Goal: Information Seeking & Learning: Learn about a topic

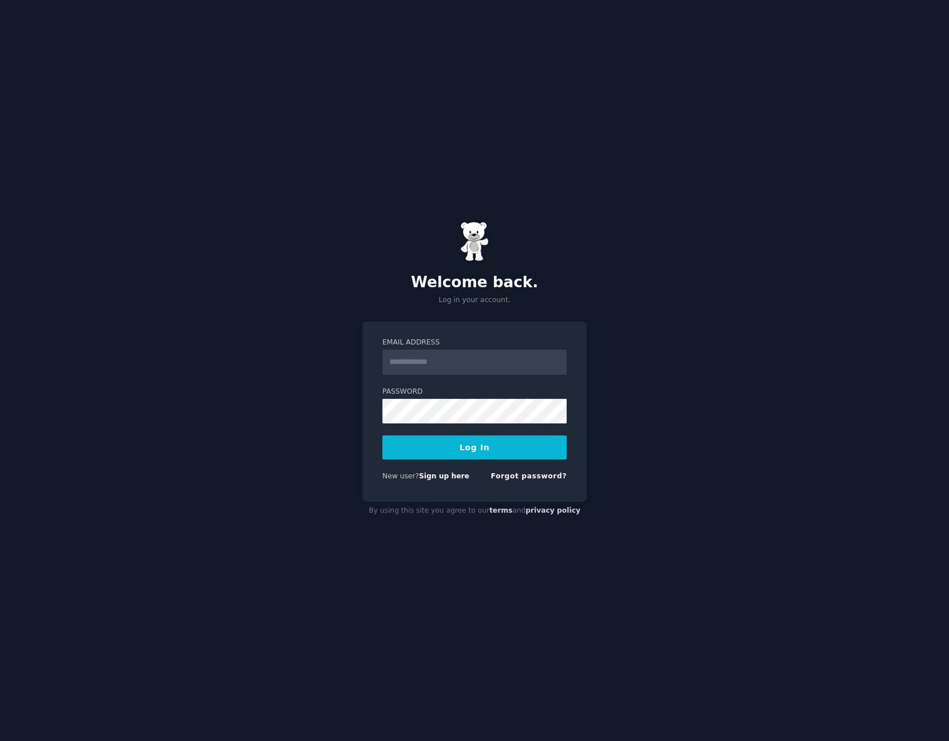
click at [455, 371] on input "Email Address" at bounding box center [474, 362] width 184 height 25
type input "**********"
click at [473, 450] on button "Log In" at bounding box center [474, 447] width 184 height 24
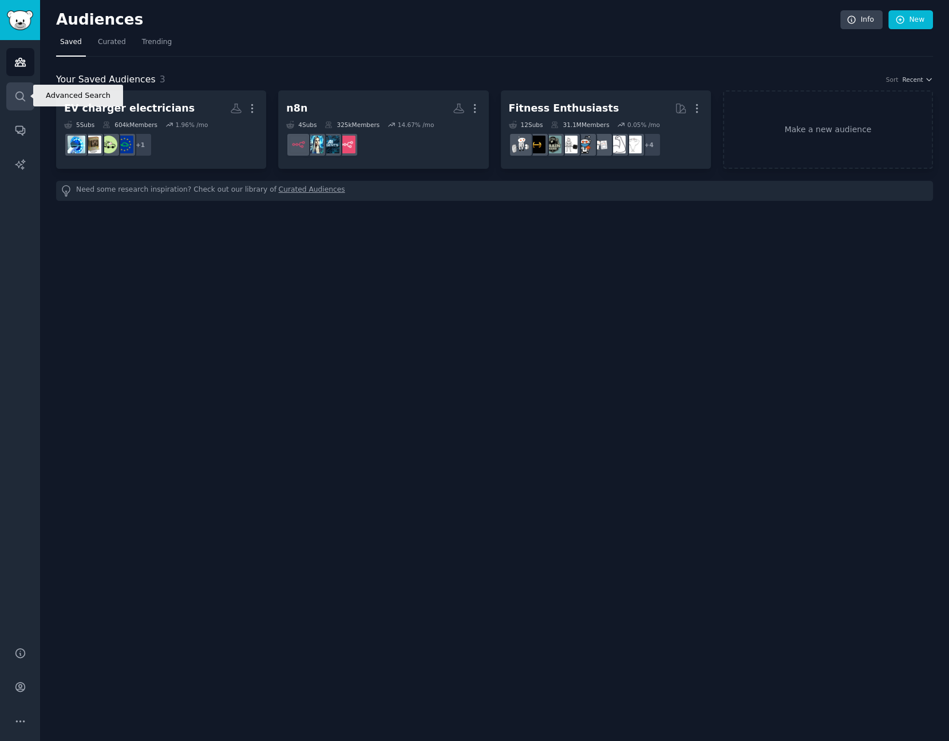
click at [9, 92] on link "Search" at bounding box center [20, 96] width 28 height 28
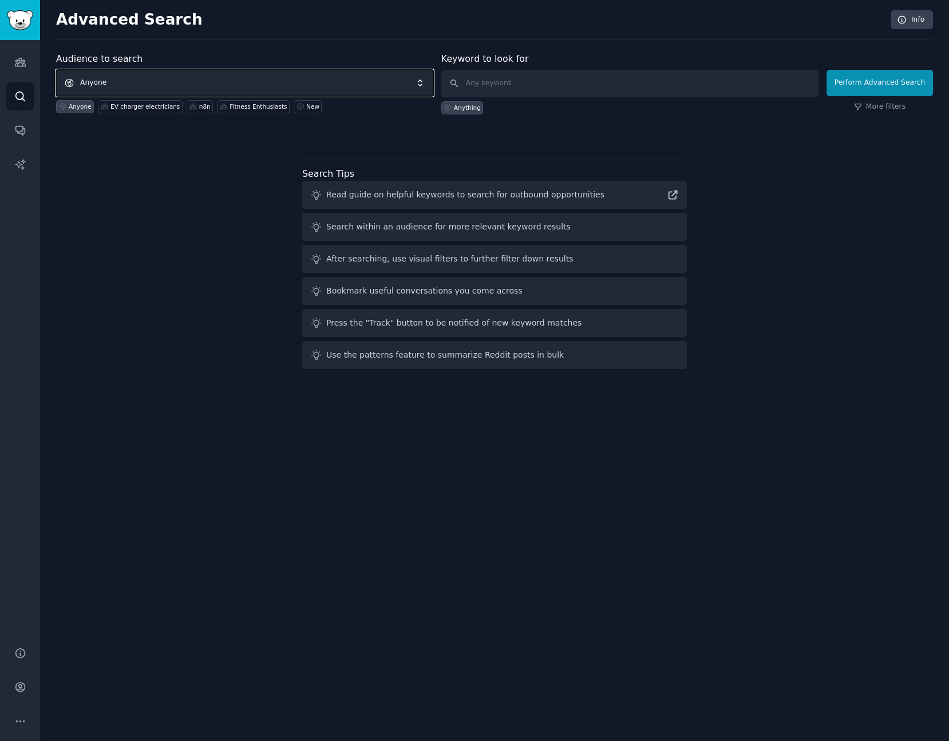
click at [235, 82] on span "Anyone" at bounding box center [244, 83] width 377 height 26
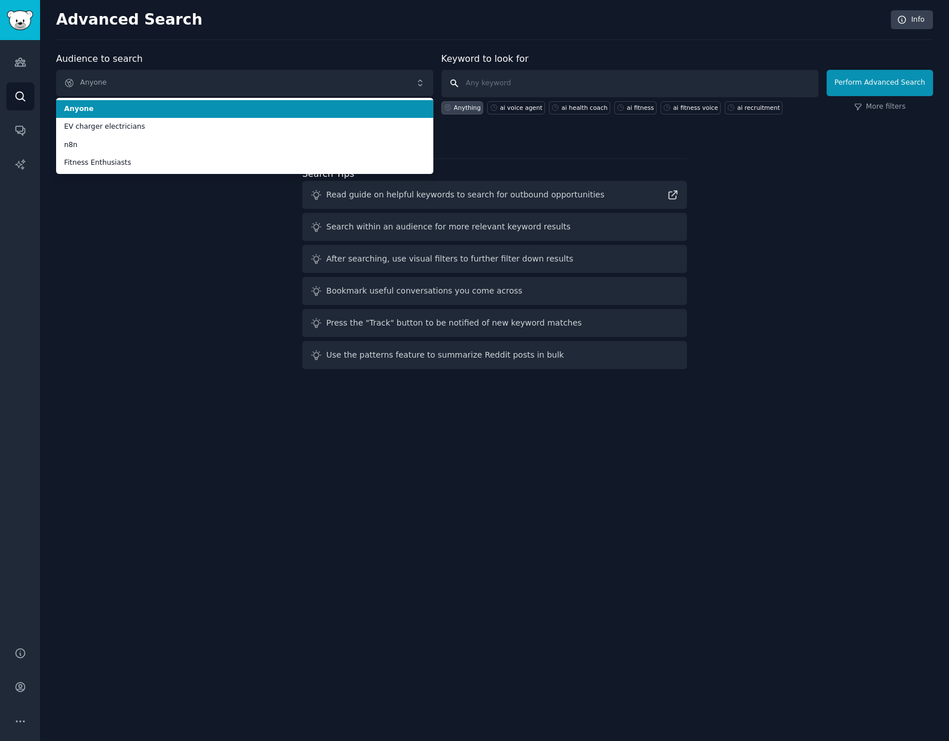
click at [494, 73] on input "text" at bounding box center [629, 83] width 377 height 27
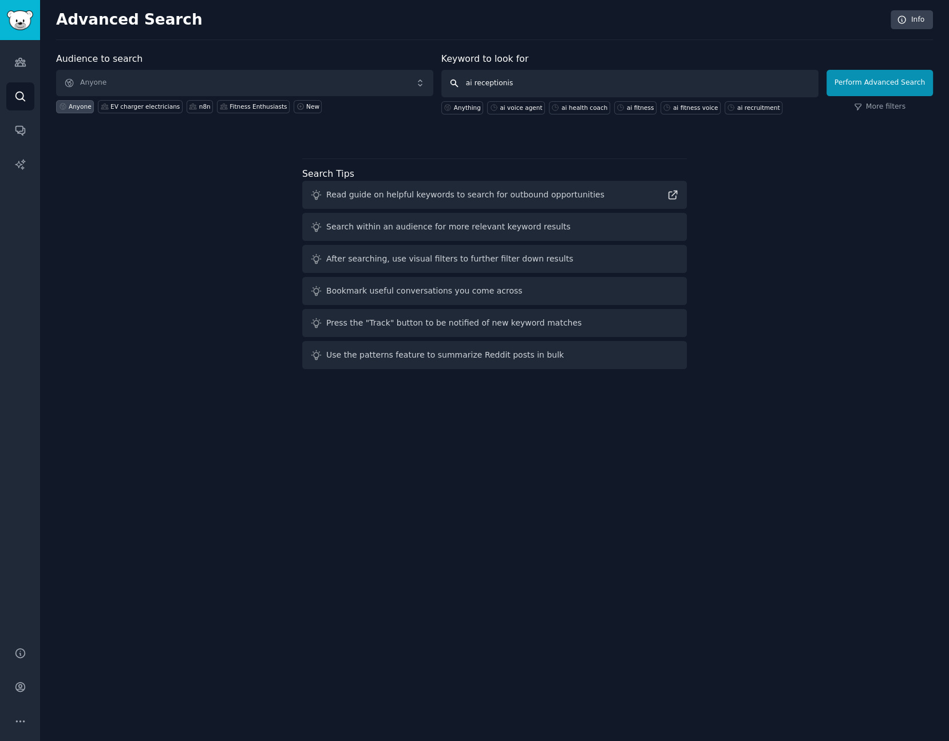
type input "ai receptionist"
click button "Perform Advanced Search" at bounding box center [879, 83] width 106 height 26
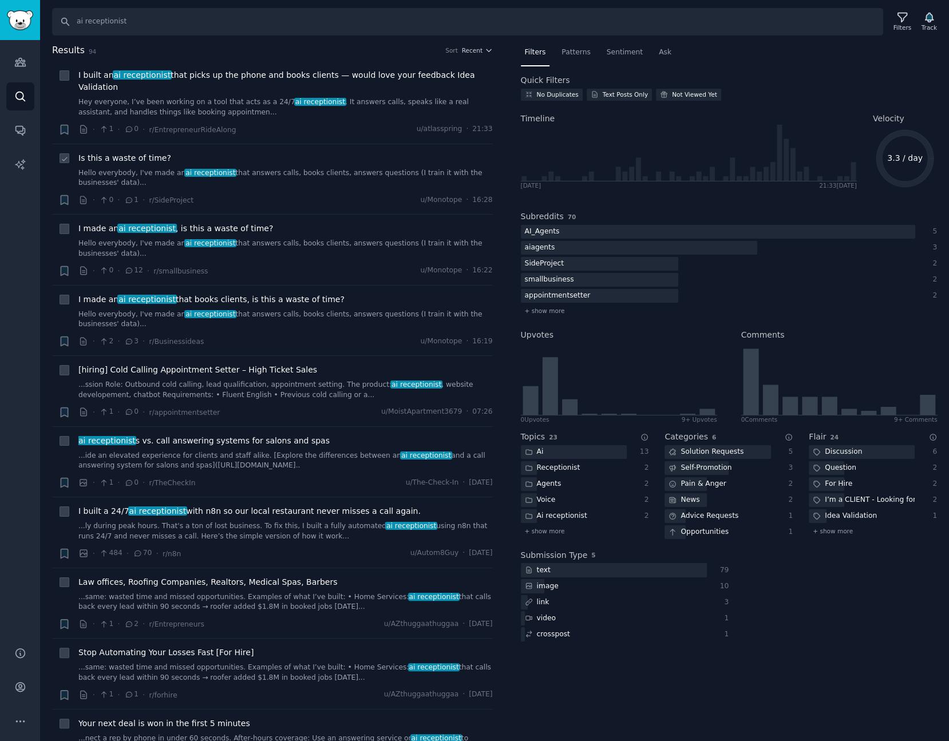
click at [140, 152] on span "Is this a waste of time?" at bounding box center [124, 158] width 93 height 12
click at [192, 72] on span "I built an ai receptionist that picks up the phone and books clients — would lo…" at bounding box center [285, 81] width 414 height 24
click at [185, 223] on span "I made an ai receptionist , is this a waste of time?" at bounding box center [175, 229] width 195 height 12
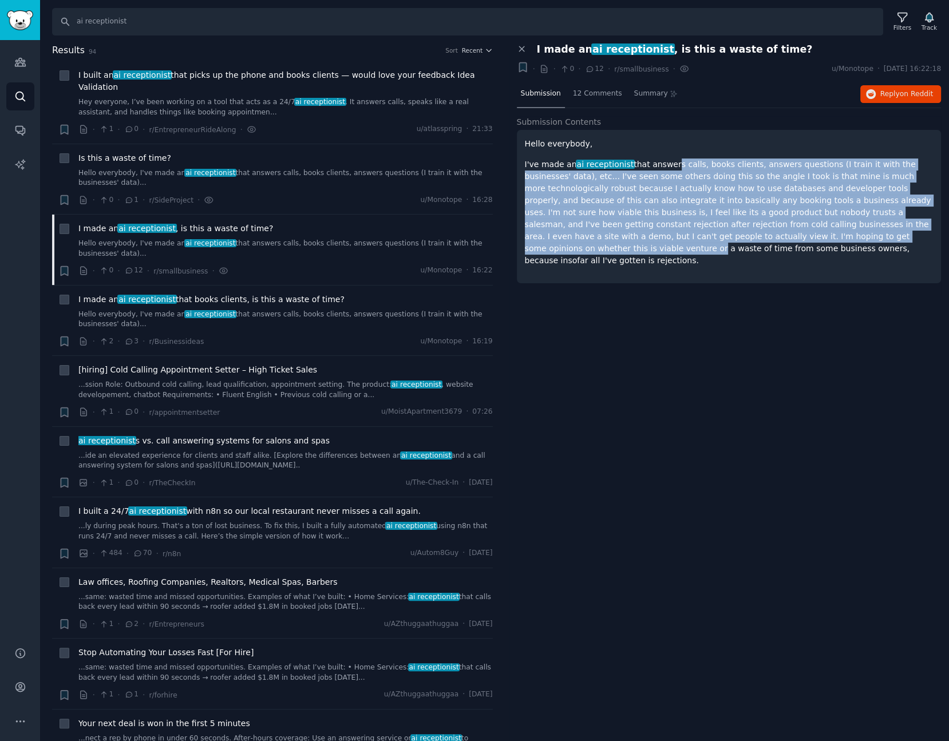
drag, startPoint x: 661, startPoint y: 165, endPoint x: 711, endPoint y: 232, distance: 83.0
click at [711, 232] on p "I've made an ai receptionist that answers calls, books clients, answers questio…" at bounding box center [729, 212] width 408 height 108
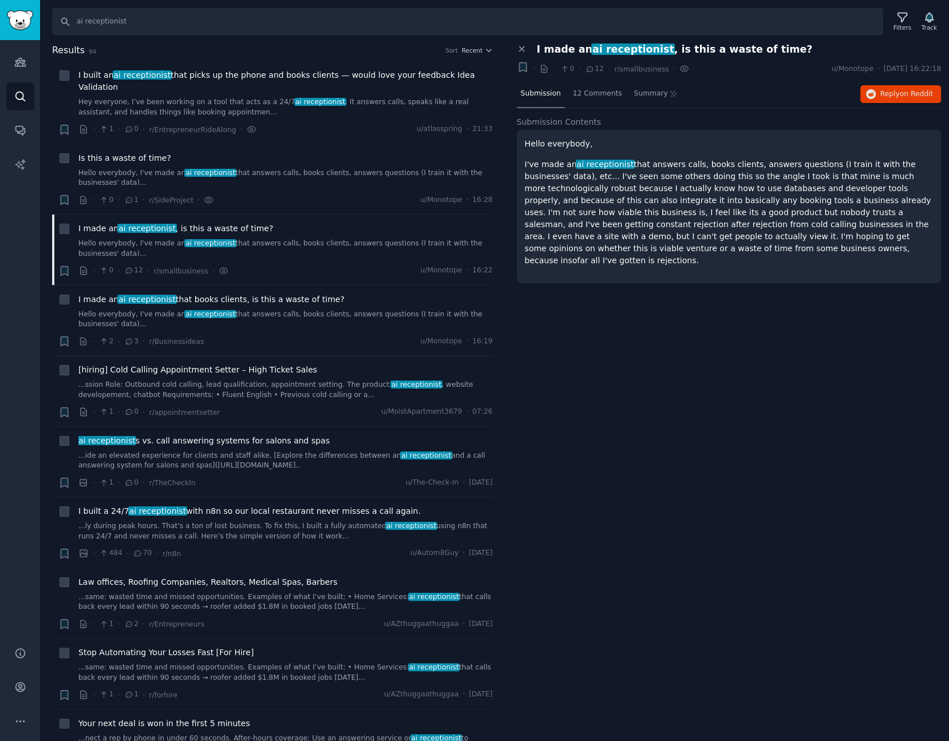
click at [719, 259] on div "Hello everybody, I've made an ai receptionist that answers calls, books clients…" at bounding box center [729, 206] width 425 height 153
drag, startPoint x: 719, startPoint y: 259, endPoint x: 588, endPoint y: 170, distance: 158.2
click at [588, 170] on div "Hello everybody, I've made an ai receptionist that answers calls, books clients…" at bounding box center [729, 206] width 425 height 153
click at [715, 221] on p "I've made an ai receptionist that answers calls, books clients, answers questio…" at bounding box center [729, 212] width 408 height 108
drag, startPoint x: 676, startPoint y: 248, endPoint x: 587, endPoint y: 158, distance: 126.2
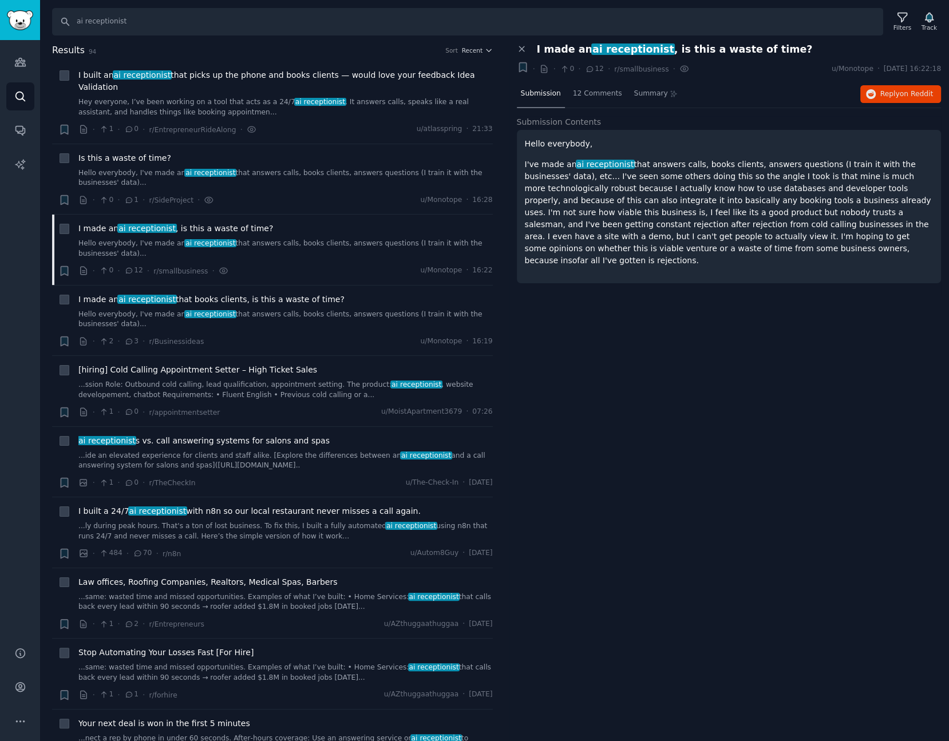
click at [587, 158] on p "I've made an ai receptionist that answers calls, books clients, answers questio…" at bounding box center [729, 212] width 408 height 108
click at [719, 245] on p "I've made an ai receptionist that answers calls, books clients, answers questio…" at bounding box center [729, 212] width 408 height 108
drag, startPoint x: 669, startPoint y: 249, endPoint x: 663, endPoint y: 187, distance: 62.6
click at [663, 187] on p "I've made an ai receptionist that answers calls, books clients, answers questio…" at bounding box center [729, 212] width 408 height 108
click at [690, 229] on p "I've made an ai receptionist that answers calls, books clients, answers questio…" at bounding box center [729, 212] width 408 height 108
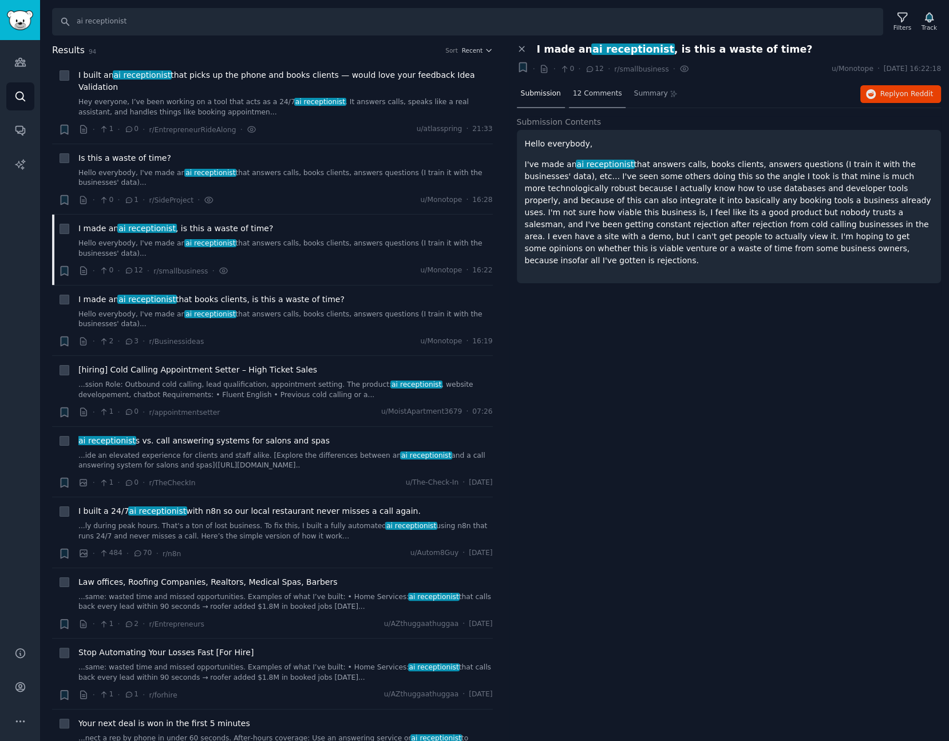
click at [598, 93] on span "12 Comments" at bounding box center [597, 94] width 49 height 10
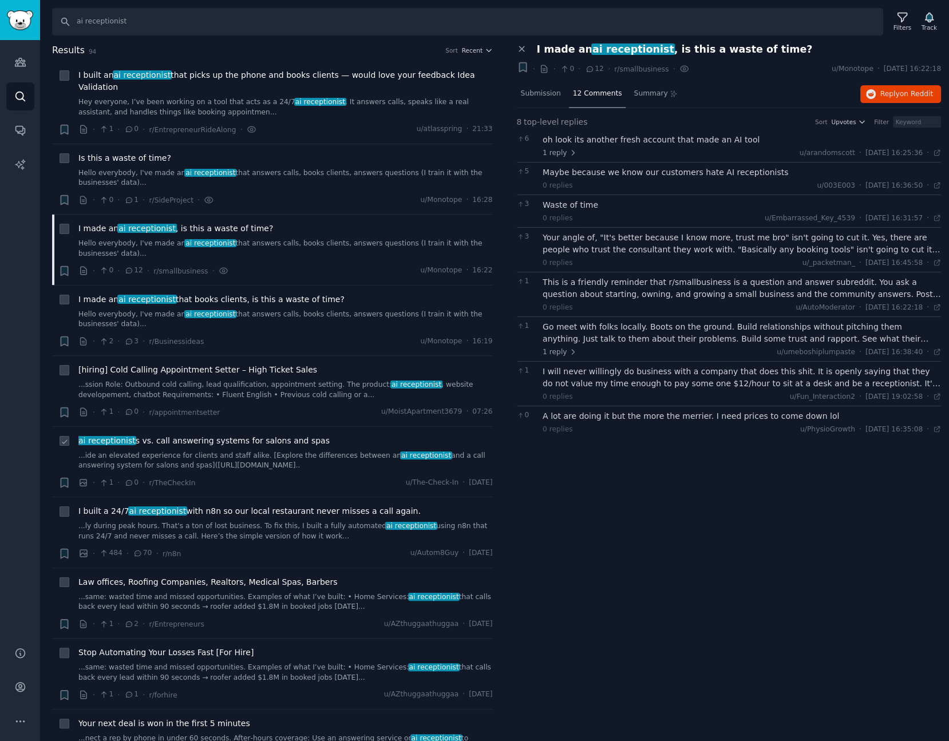
click at [204, 435] on div "ai receptionist s vs. call answering systems for salons and spas ...ide an elev…" at bounding box center [285, 453] width 414 height 36
click at [207, 435] on span "ai receptionist s vs. call answering systems for salons and spas" at bounding box center [203, 441] width 251 height 12
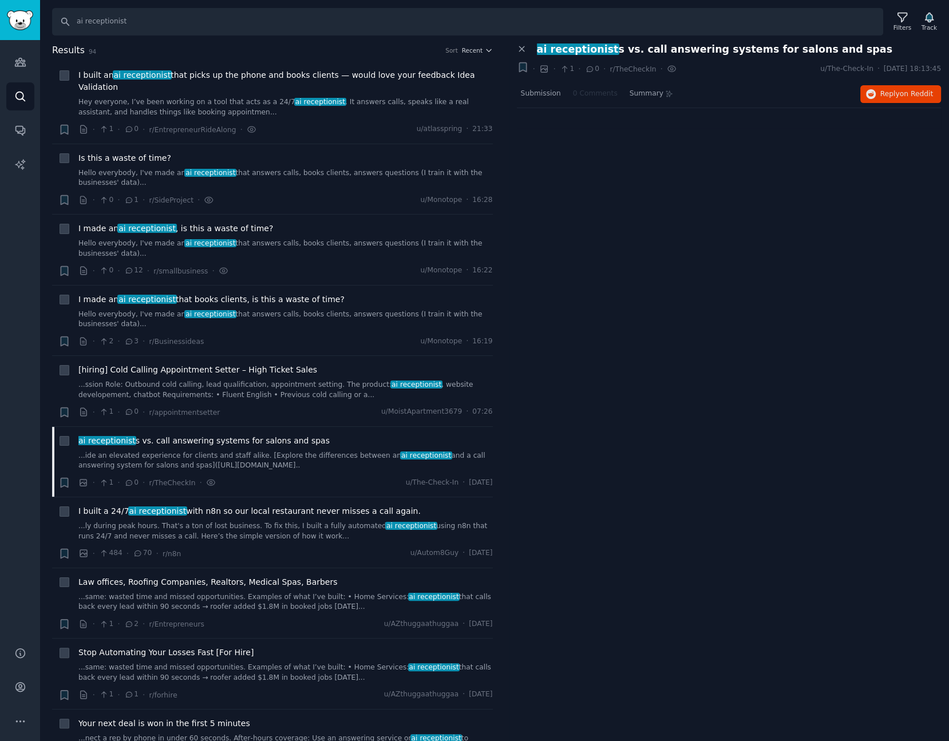
click at [639, 54] on span "ai receptionist s vs. call answering systems for salons and spas" at bounding box center [714, 49] width 355 height 12
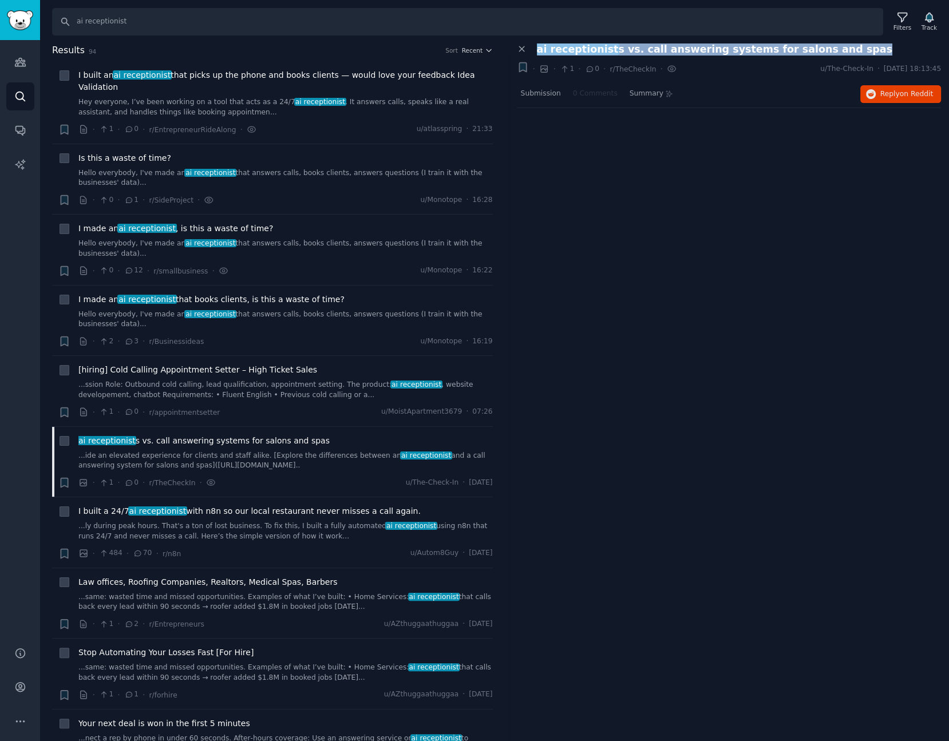
click at [639, 54] on span "ai receptionist s vs. call answering systems for salons and spas" at bounding box center [714, 49] width 355 height 12
click at [690, 225] on div "Close panel ai receptionist s vs. call answering systems for salons and spas + …" at bounding box center [729, 392] width 441 height 698
click at [552, 96] on span "Submission" at bounding box center [541, 94] width 40 height 10
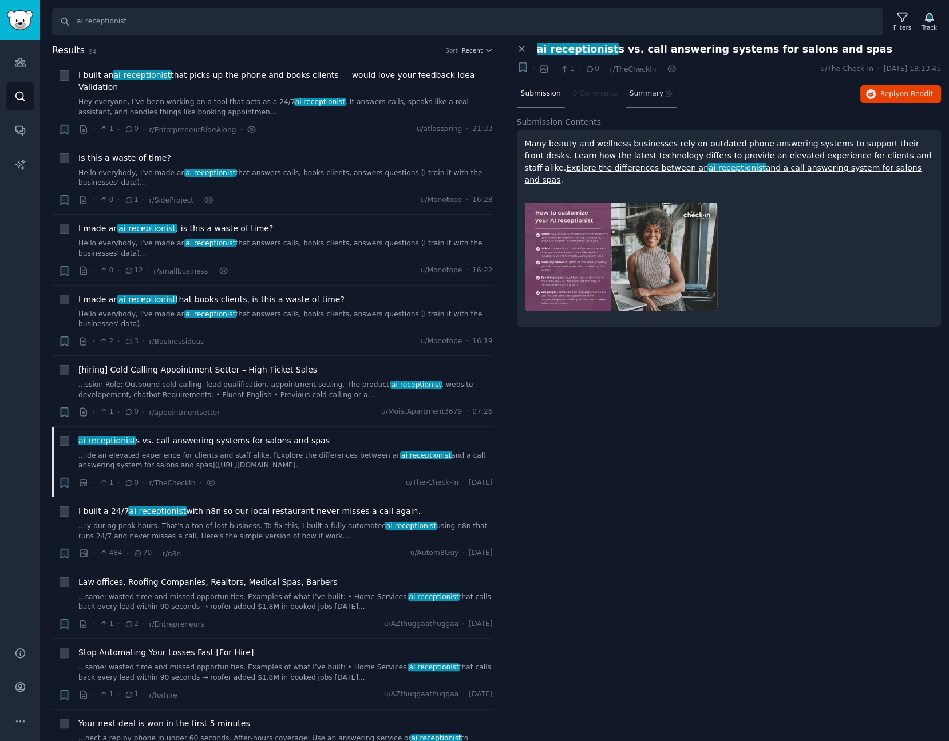
click at [650, 94] on span "Summary" at bounding box center [646, 94] width 34 height 10
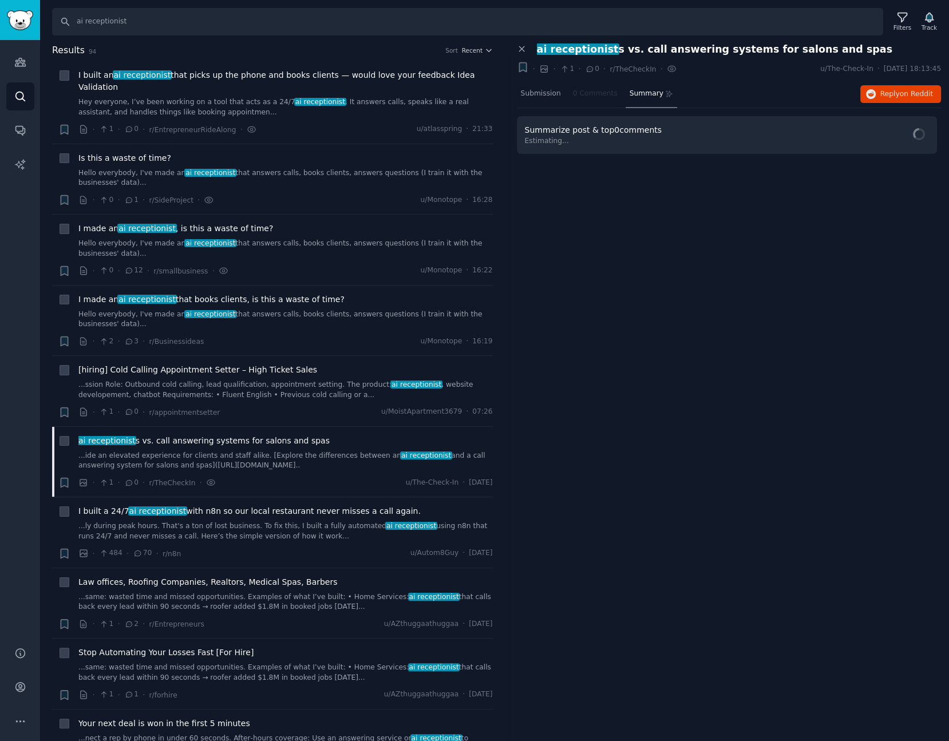
click at [645, 327] on div "Close panel ai receptionist s vs. call answering systems for salons and spas + …" at bounding box center [729, 392] width 441 height 698
click at [258, 505] on span "I built a 24/7 ai receptionist with n8n so our local restaurant never misses a …" at bounding box center [249, 511] width 342 height 12
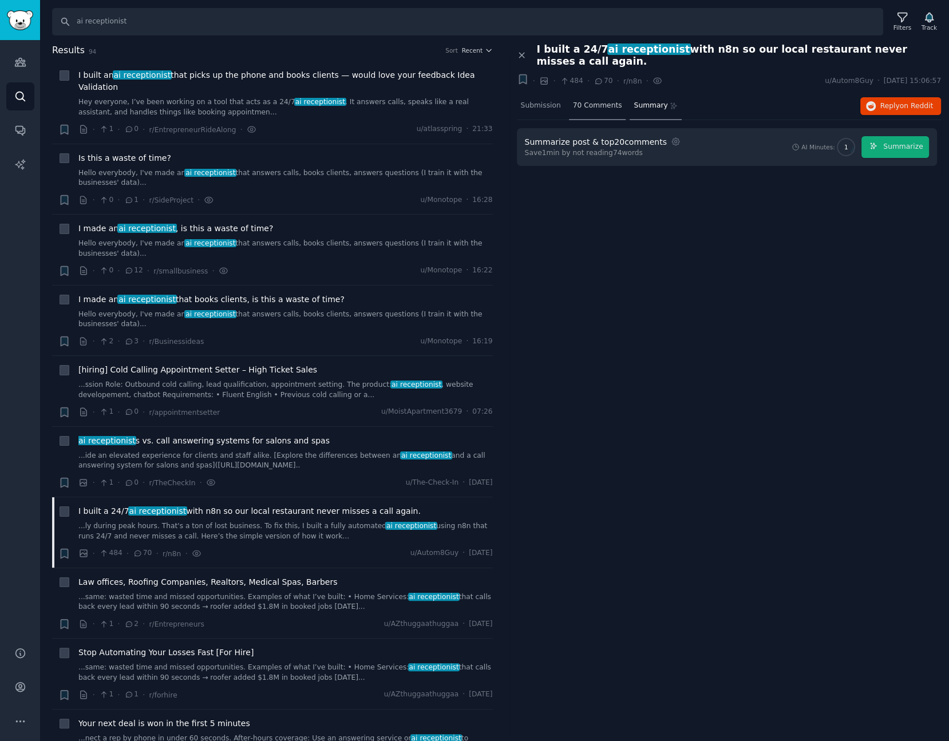
click at [588, 93] on div "70 Comments" at bounding box center [597, 106] width 57 height 27
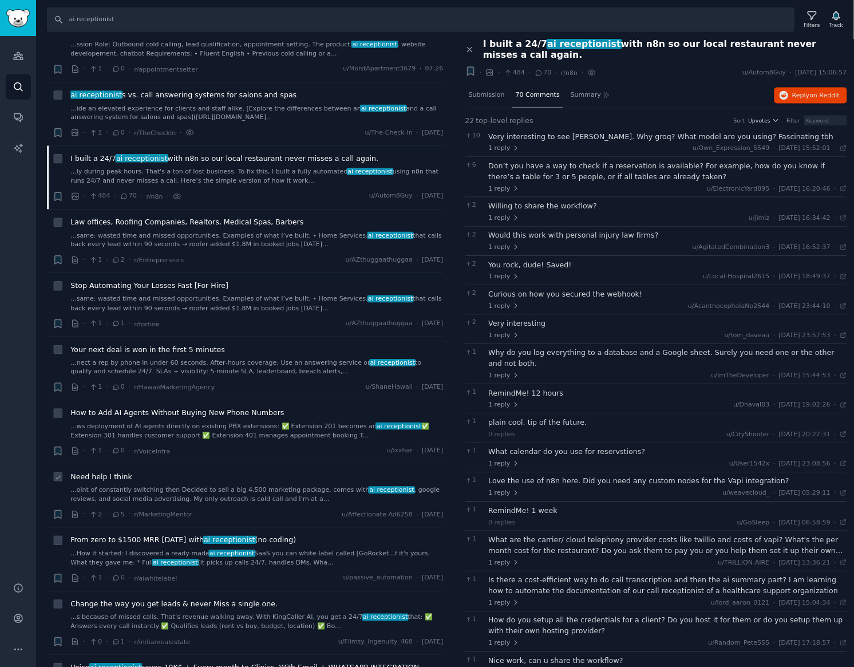
scroll to position [343, 0]
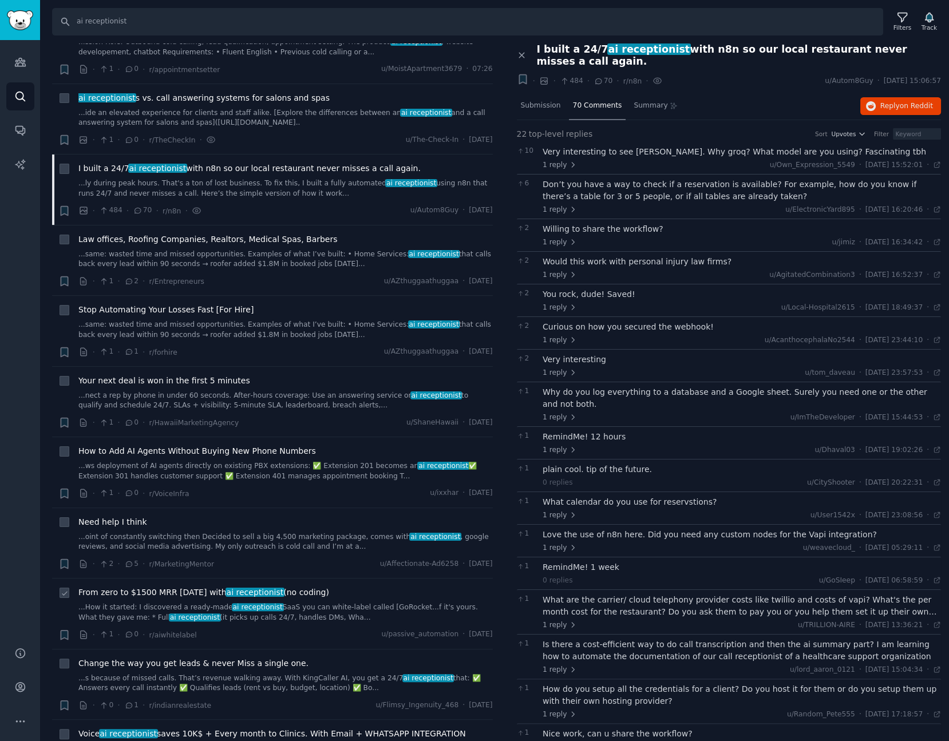
click at [284, 602] on link "...How it started: I discovered a ready-made ai receptionist SaaS you can white…" at bounding box center [285, 612] width 414 height 20
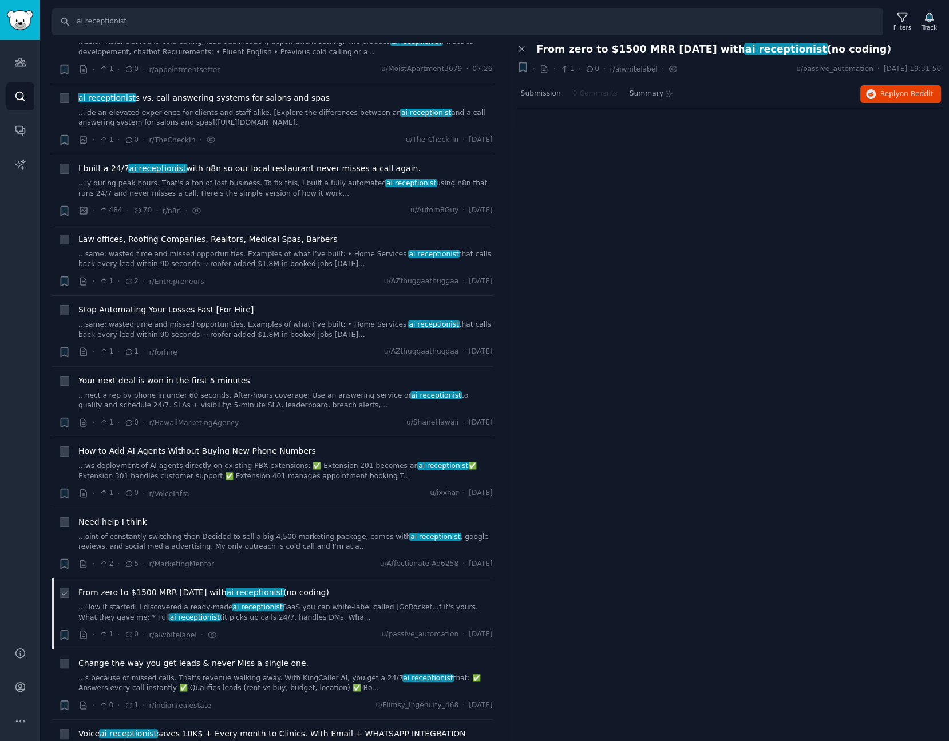
click at [310, 602] on link "...How it started: I discovered a ready-made ai receptionist SaaS you can white…" at bounding box center [285, 612] width 414 height 20
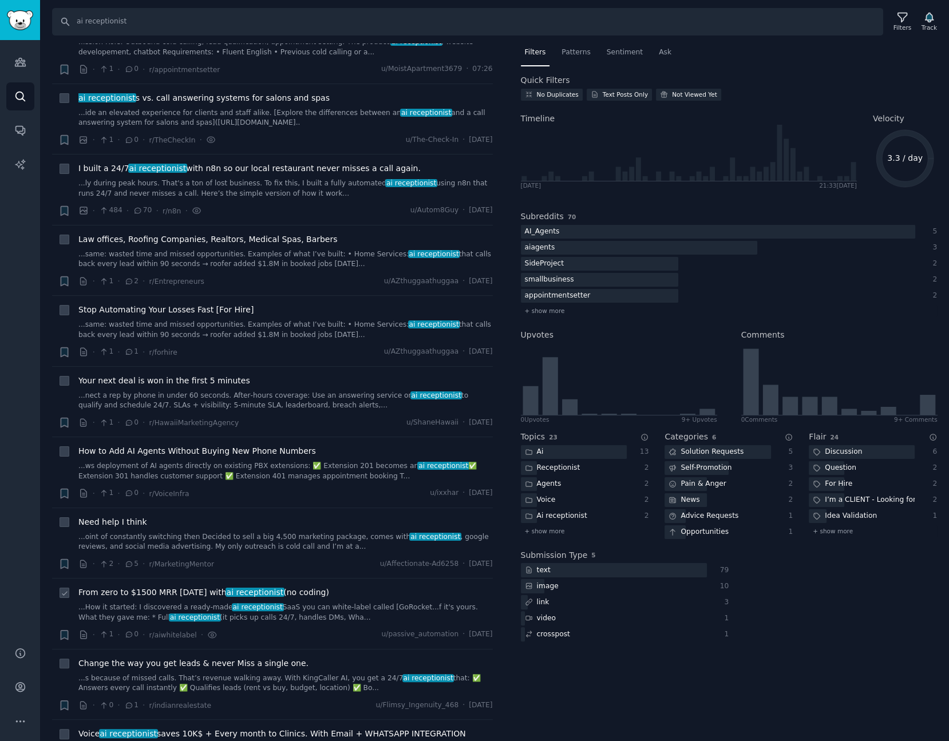
click at [162, 586] on span "From zero to $1500 MRR in 30 days with ai receptionist (no coding)" at bounding box center [203, 592] width 251 height 12
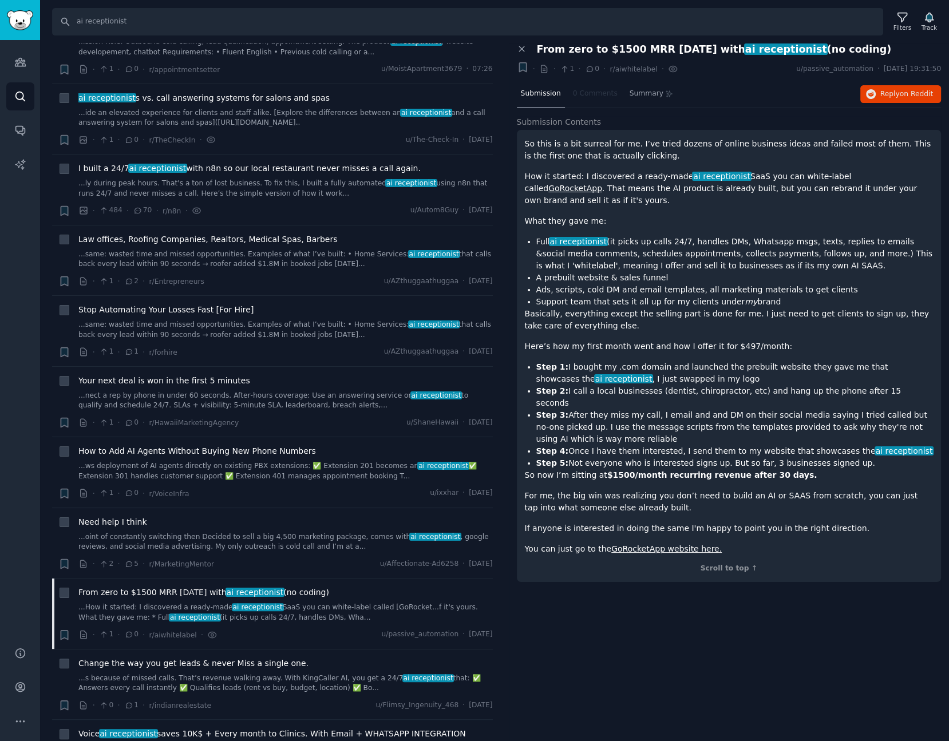
click at [583, 323] on div "So this is a bit surreal for me. I’ve tried dozens of online business ideas and…" at bounding box center [729, 346] width 408 height 417
drag, startPoint x: 548, startPoint y: 329, endPoint x: 754, endPoint y: 319, distance: 206.8
click at [754, 319] on div "So this is a bit surreal for me. I’ve tried dozens of online business ideas and…" at bounding box center [729, 346] width 408 height 417
drag, startPoint x: 743, startPoint y: 370, endPoint x: 758, endPoint y: 331, distance: 41.7
click at [743, 369] on li "Step 1: I bought my .com domain and launched the prebuilt website they gave me …" at bounding box center [734, 373] width 397 height 24
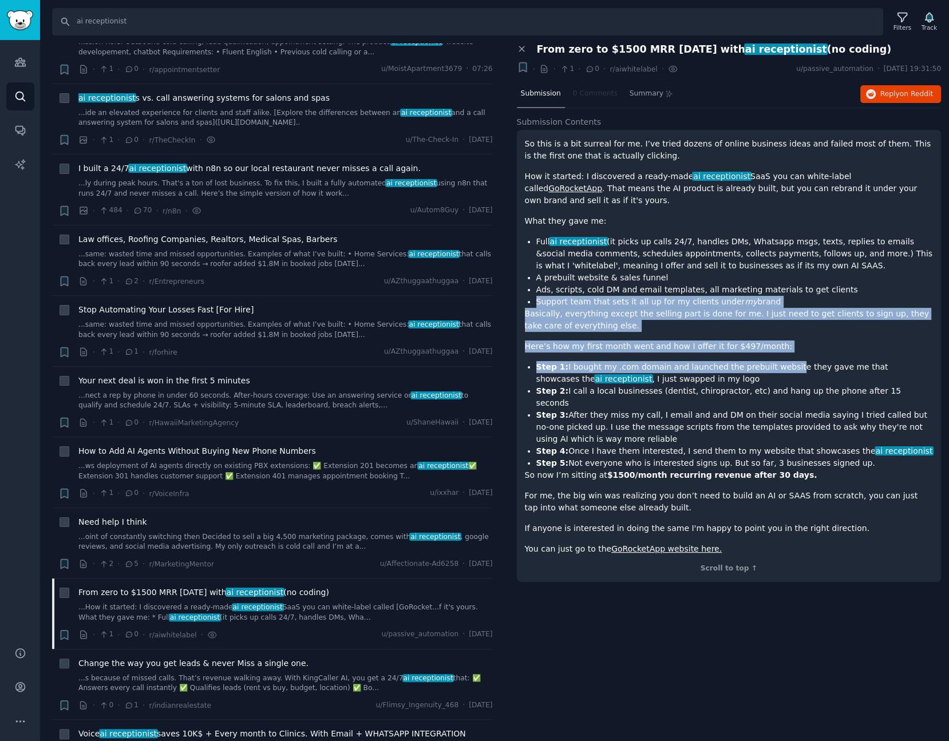
drag, startPoint x: 767, startPoint y: 344, endPoint x: 511, endPoint y: 288, distance: 261.7
click at [511, 288] on div "Close panel From zero to $1500 MRR in 30 days with ai receptionist (no coding) …" at bounding box center [729, 318] width 441 height 550
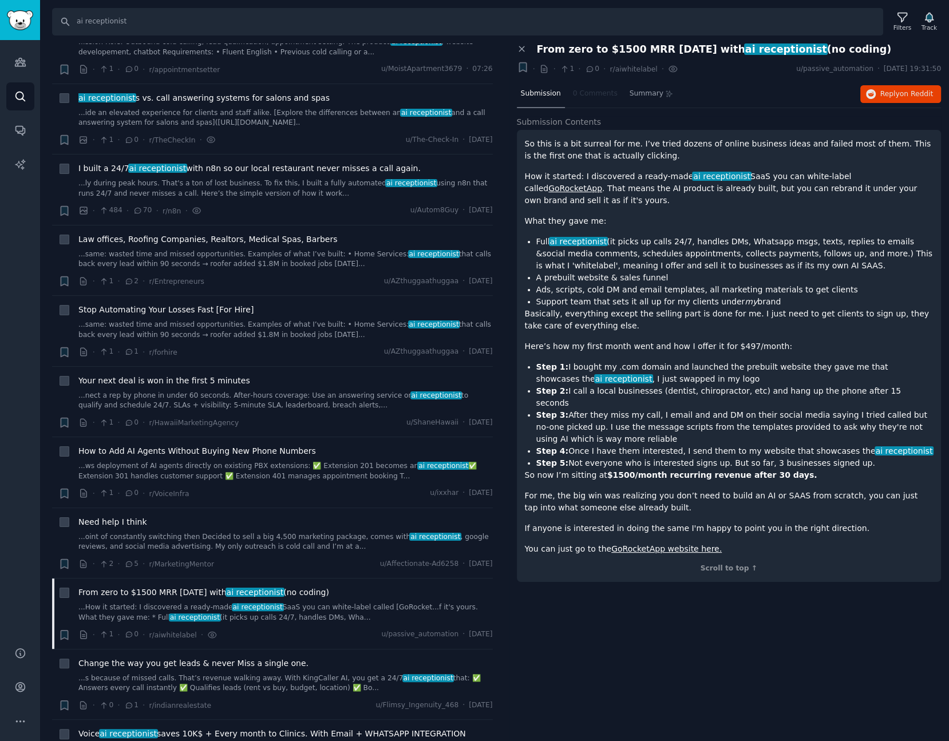
click at [751, 371] on li "Step 1: I bought my .com domain and launched the prebuilt website they gave me …" at bounding box center [734, 373] width 397 height 24
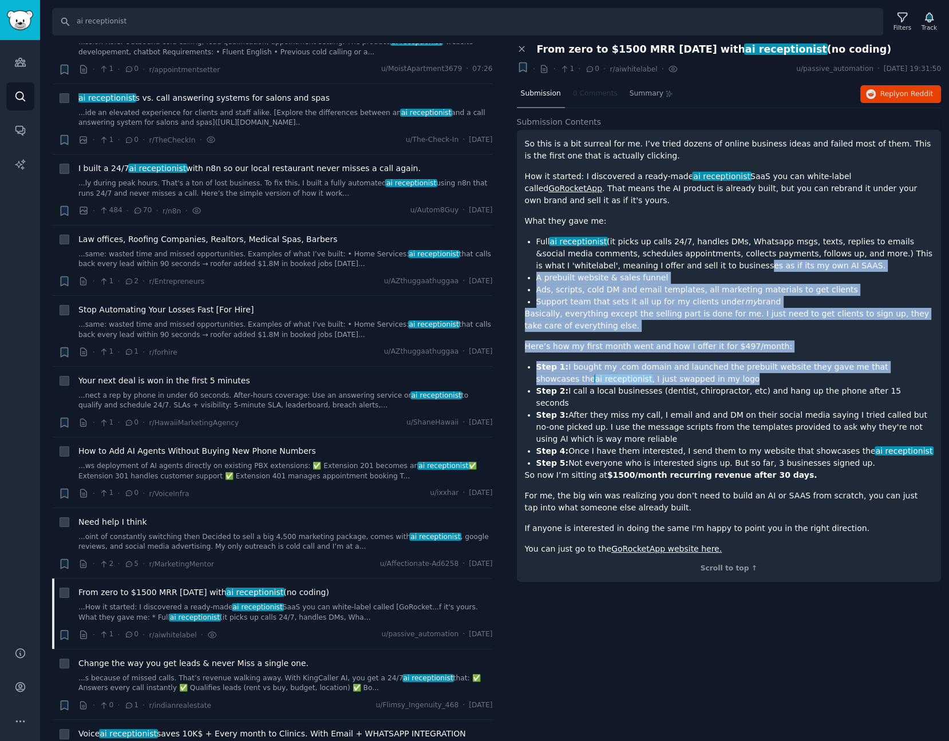
drag, startPoint x: 718, startPoint y: 367, endPoint x: 663, endPoint y: 249, distance: 130.5
click at [663, 249] on div "So this is a bit surreal for me. I’ve tried dozens of online business ideas and…" at bounding box center [729, 346] width 408 height 417
click at [726, 361] on li "Step 1: I bought my .com domain and launched the prebuilt website they gave me …" at bounding box center [734, 373] width 397 height 24
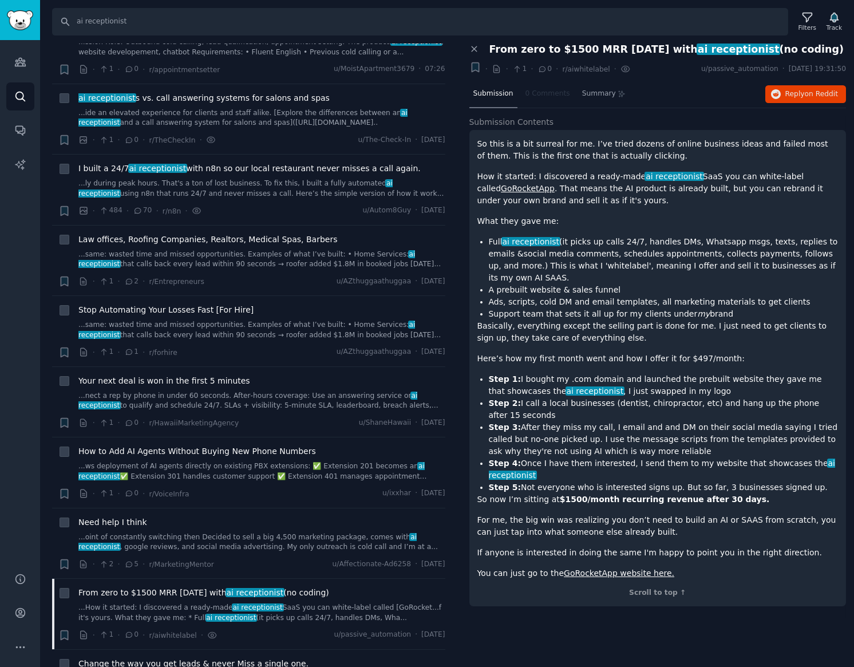
scroll to position [343, 0]
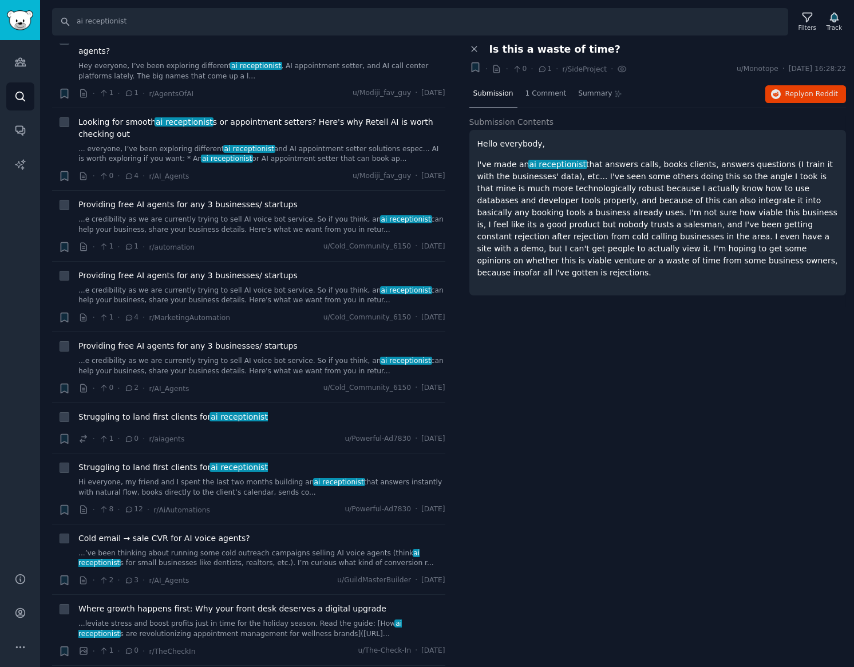
scroll to position [2512, 0]
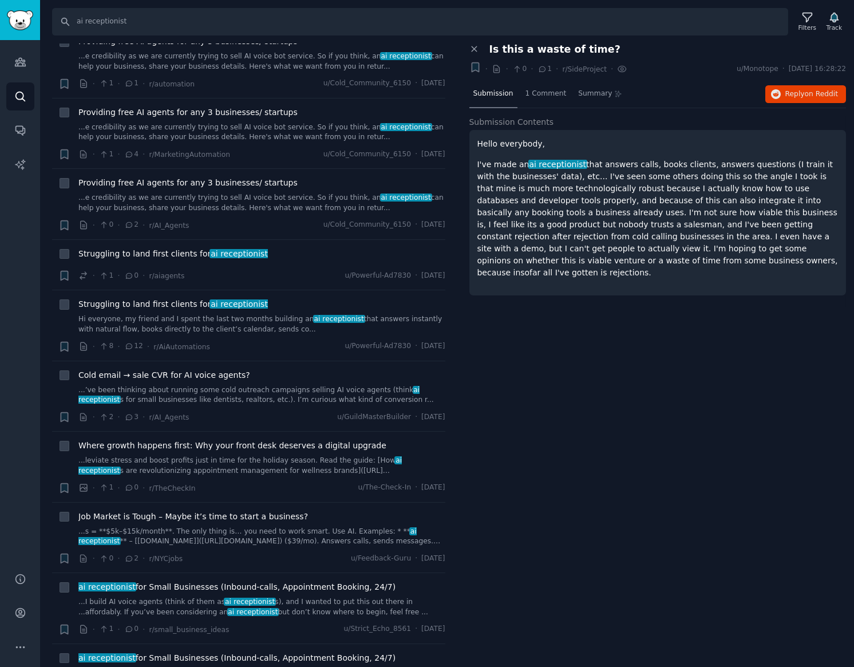
click at [581, 426] on div "Close panel Is this a waste of time? + · · 0 · 1 · r/SideProject · u/Monotope ·…" at bounding box center [657, 355] width 393 height 624
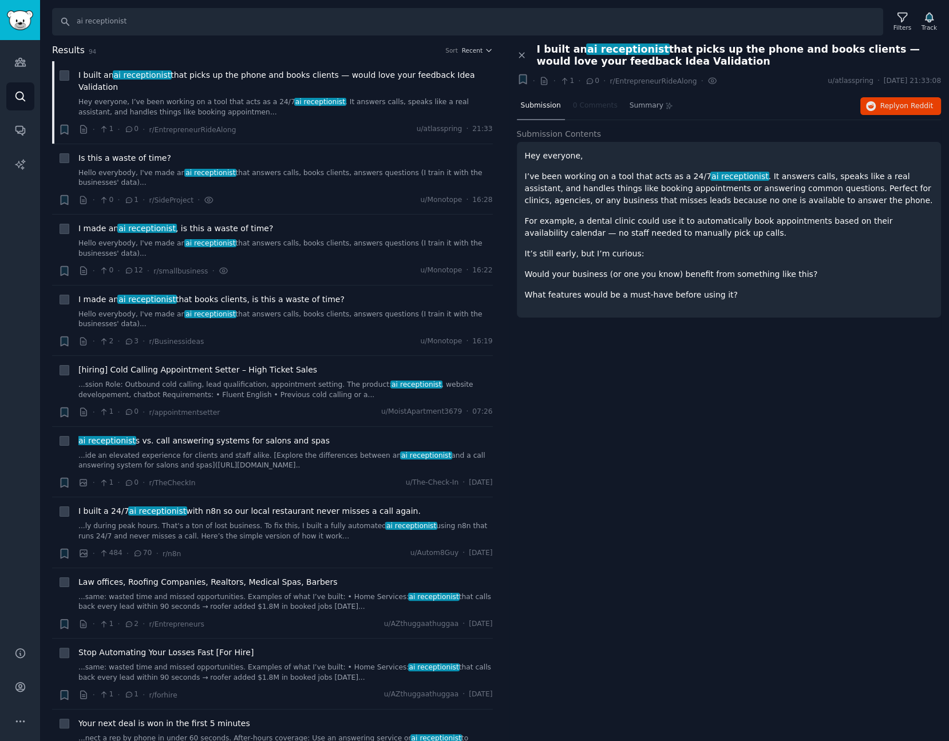
click at [791, 399] on div "Close panel I built an ai receptionist that picks up the phone and books client…" at bounding box center [729, 392] width 441 height 698
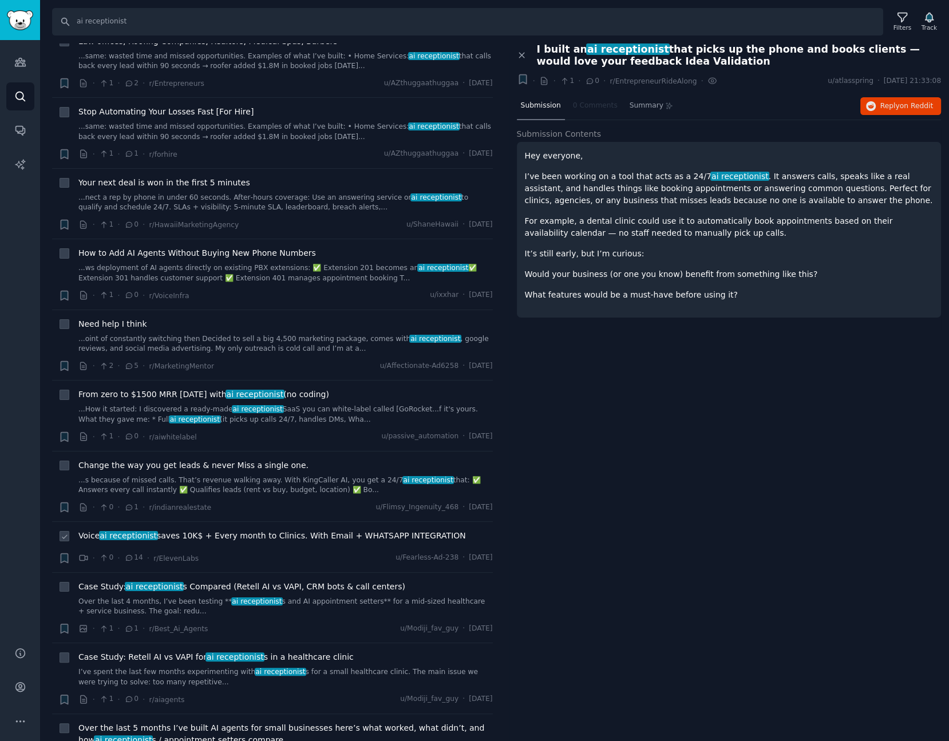
scroll to position [549, 0]
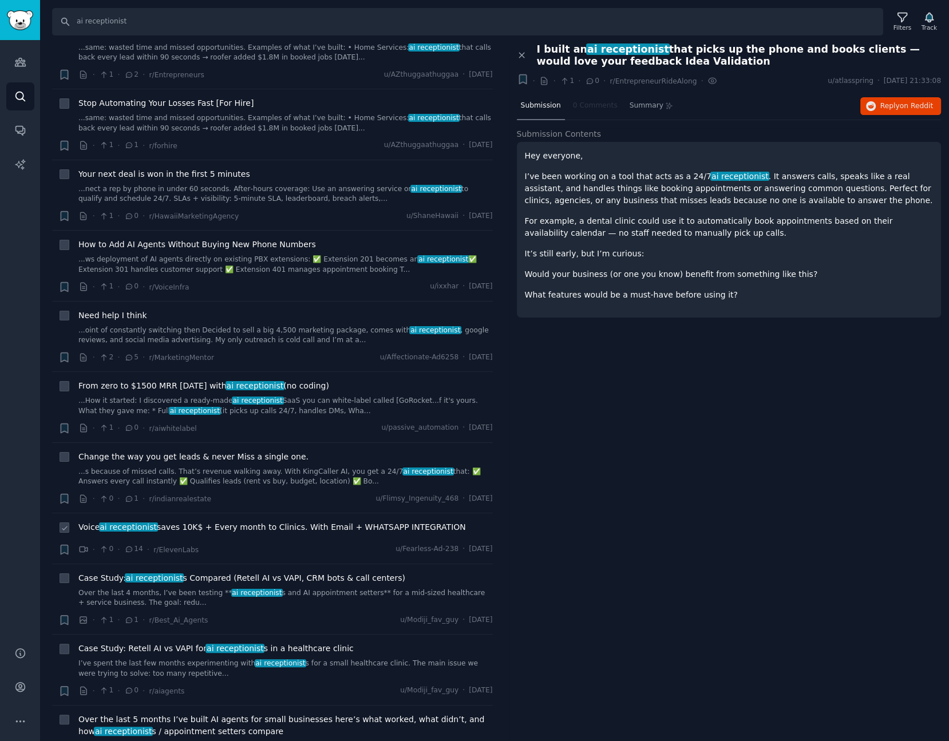
click at [212, 521] on span "Voice ai receptionist saves 10K$ + Every month to Clinics. With Email + WHATSAP…" at bounding box center [271, 527] width 387 height 12
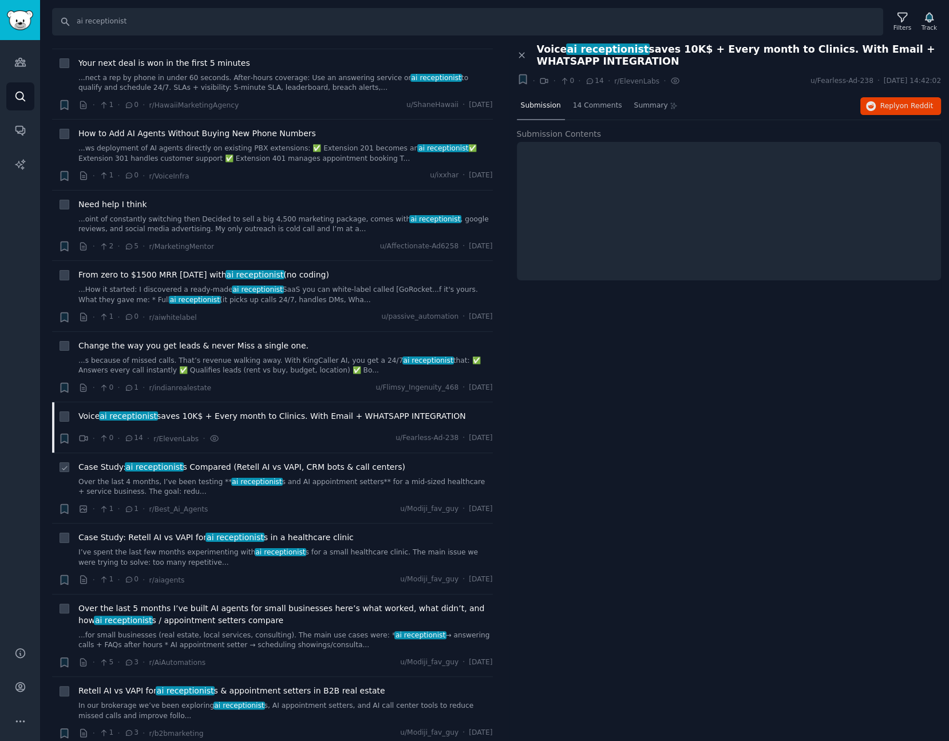
scroll to position [664, 0]
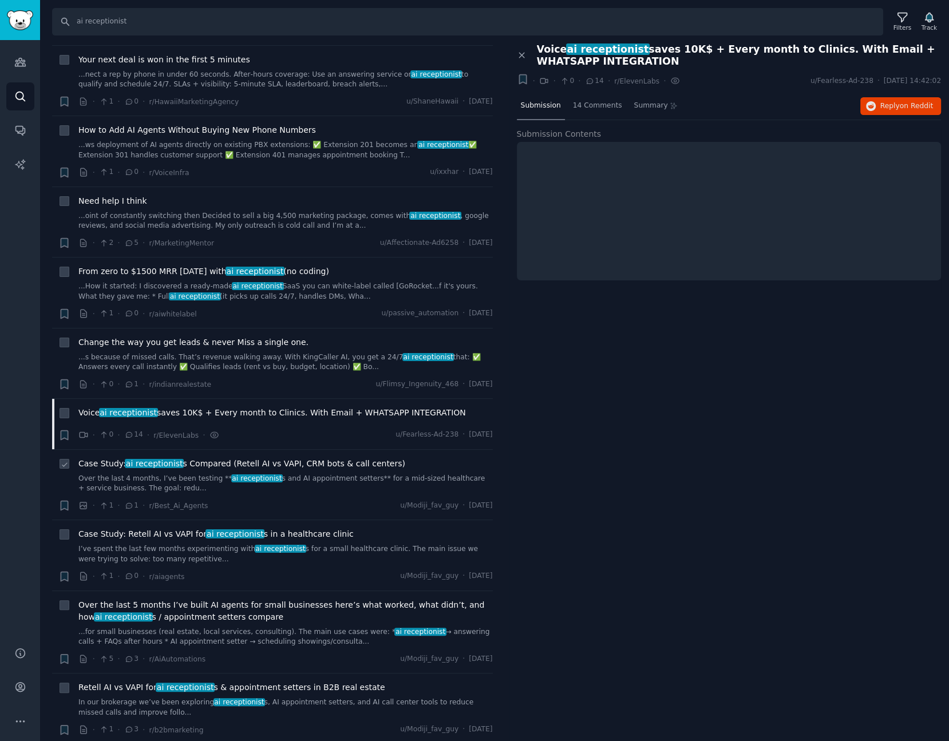
click at [326, 474] on link "Over the last 4 months, I’ve been testing ** ai receptionist s and AI appointme…" at bounding box center [285, 484] width 414 height 20
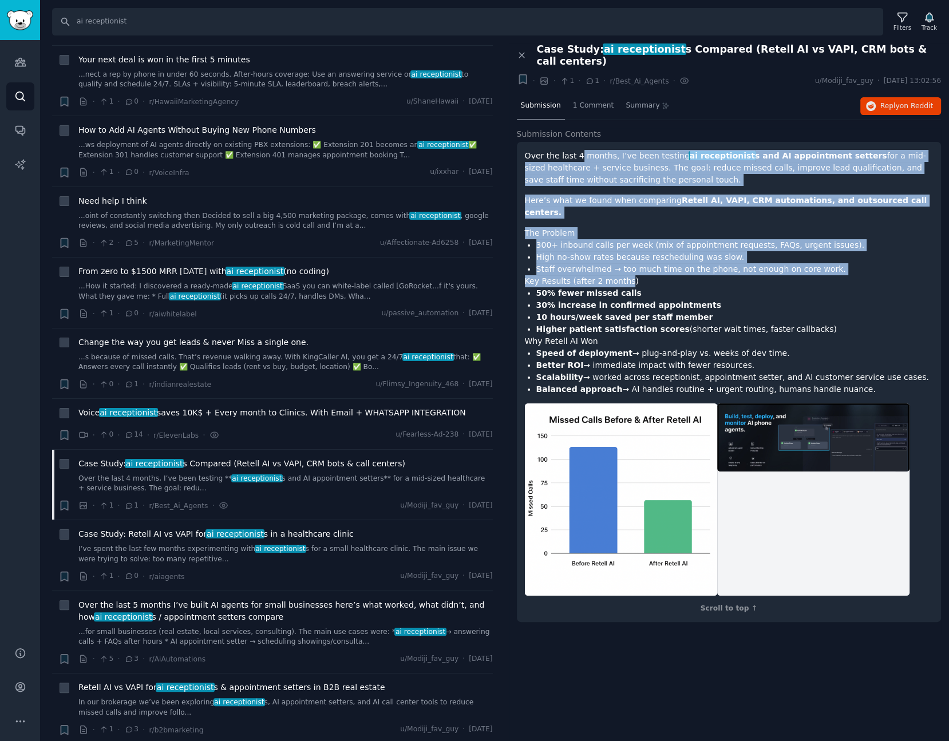
drag, startPoint x: 576, startPoint y: 149, endPoint x: 622, endPoint y: 260, distance: 120.3
click at [622, 260] on div "Over the last 4 months, I’ve been testing ai receptionist s and AI appointment …" at bounding box center [729, 272] width 408 height 245
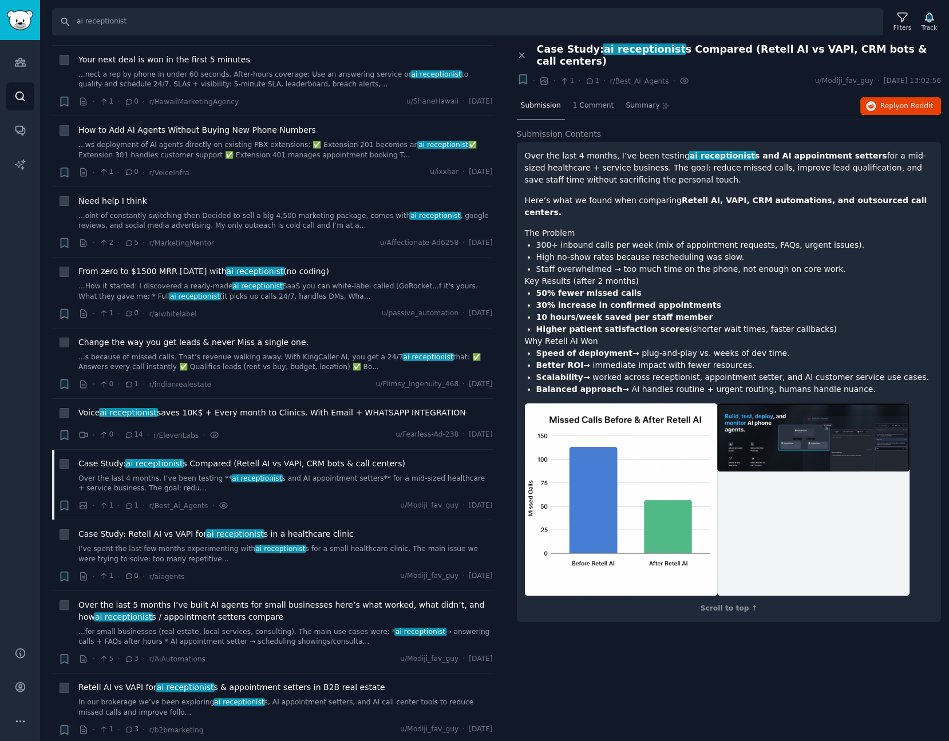
click at [798, 275] on h1 "Key Results (after 2 months)" at bounding box center [729, 281] width 408 height 12
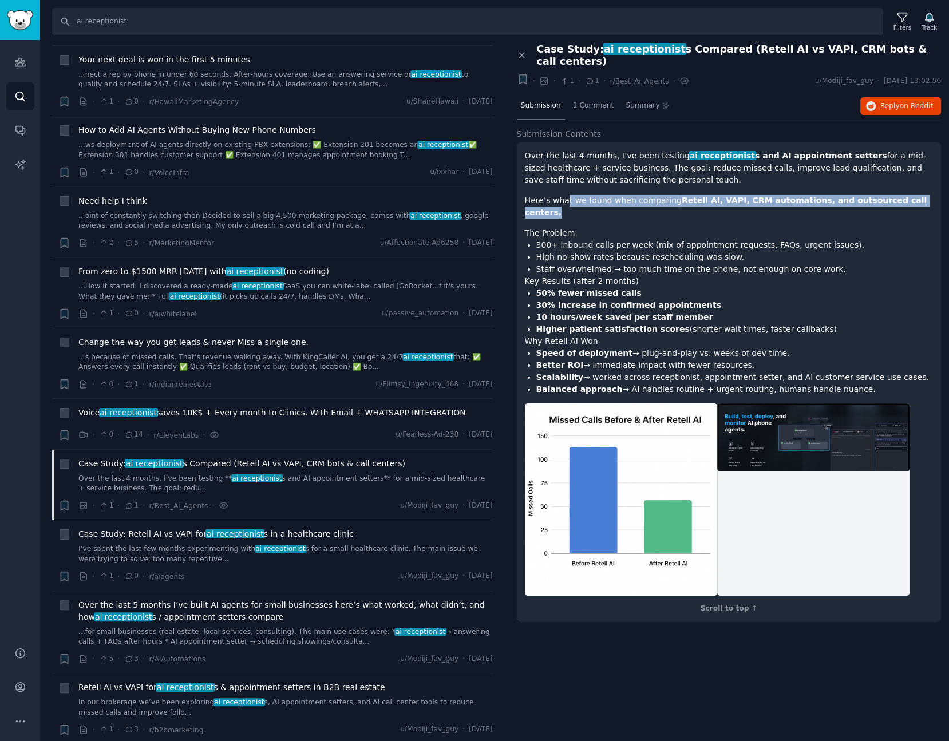
drag, startPoint x: 562, startPoint y: 188, endPoint x: 899, endPoint y: 189, distance: 337.5
click at [899, 195] on p "Here’s what we found when comparing Retell AI, VAPI, CRM automations, and outso…" at bounding box center [729, 207] width 408 height 24
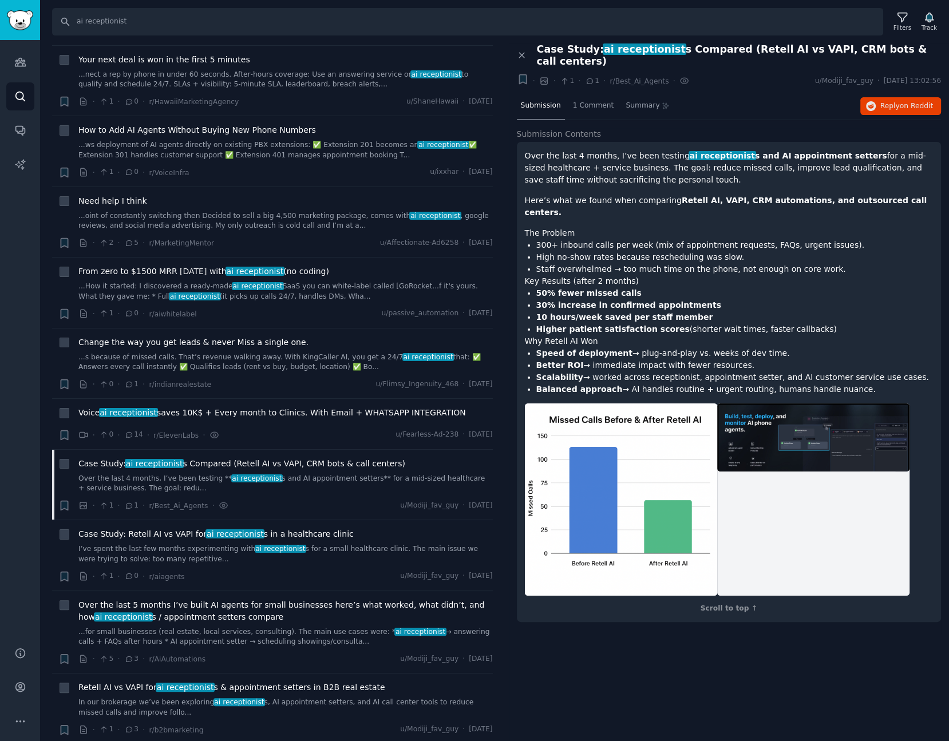
click at [864, 263] on li "Staff overwhelmed → too much time on the phone, not enough on core work." at bounding box center [734, 269] width 397 height 12
drag, startPoint x: 542, startPoint y: 204, endPoint x: 640, endPoint y: 214, distance: 97.7
click at [640, 227] on h1 "The Problem" at bounding box center [729, 233] width 408 height 12
drag, startPoint x: 835, startPoint y: 220, endPoint x: 533, endPoint y: 223, distance: 302.1
click at [533, 239] on ul "300+ inbound calls per week (mix of appointment requests, FAQs, urgent issues).…" at bounding box center [729, 257] width 408 height 36
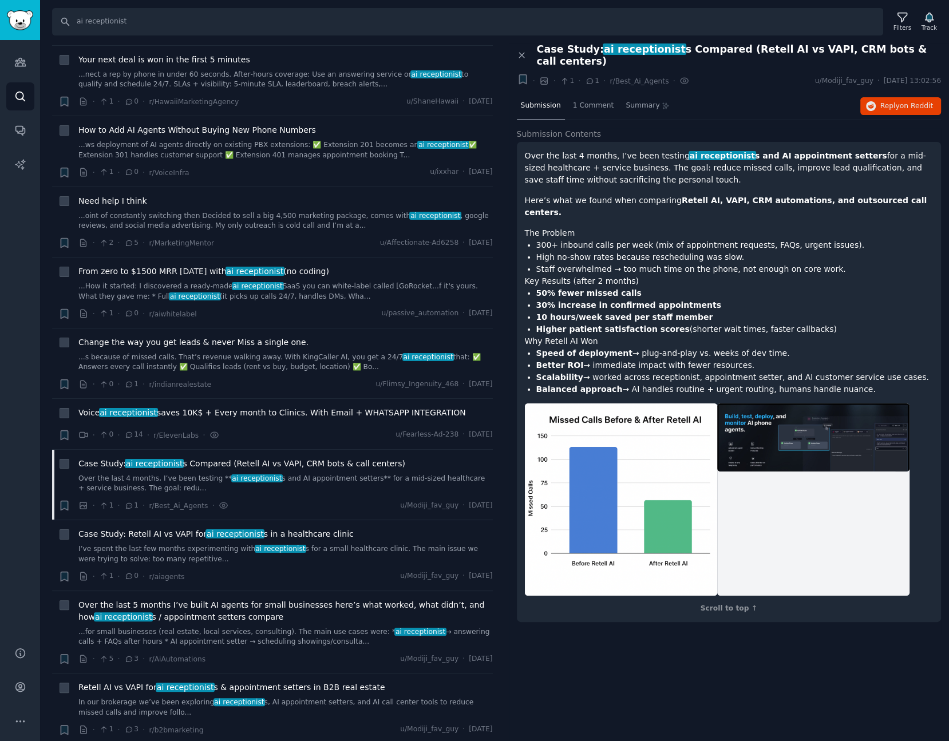
click at [782, 251] on li "High no-show rates because rescheduling was slow." at bounding box center [734, 257] width 397 height 12
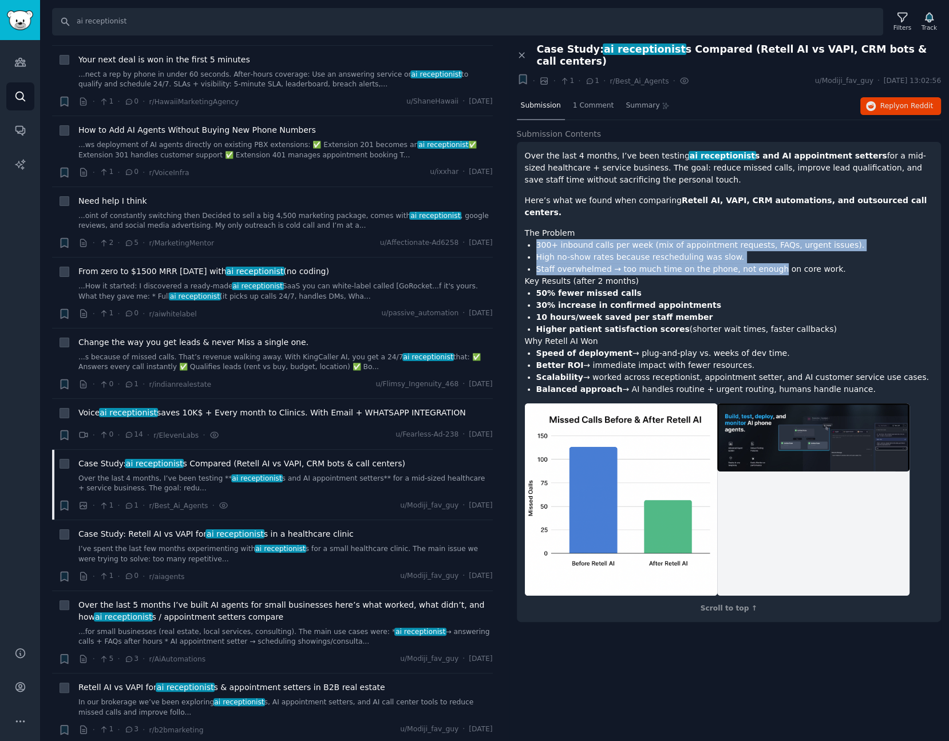
drag, startPoint x: 751, startPoint y: 241, endPoint x: 533, endPoint y: 219, distance: 219.2
click at [533, 239] on ul "300+ inbound calls per week (mix of appointment requests, FAQs, urgent issues).…" at bounding box center [729, 257] width 408 height 36
click at [829, 251] on li "High no-show rates because rescheduling was slow." at bounding box center [734, 257] width 397 height 12
drag, startPoint x: 752, startPoint y: 245, endPoint x: 510, endPoint y: 203, distance: 245.7
click at [510, 203] on div "Close panel Case Study: ai receptionist s Compared (Retell AI vs VAPI, CRM bots…" at bounding box center [729, 338] width 441 height 590
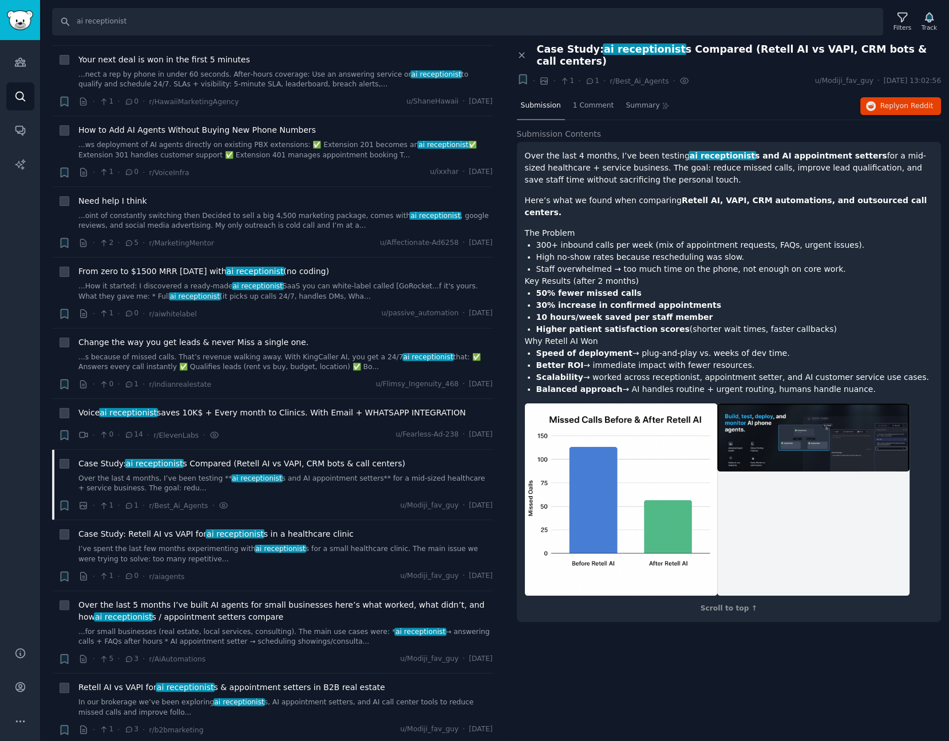
click at [717, 287] on li "50% fewer missed calls" at bounding box center [734, 293] width 397 height 12
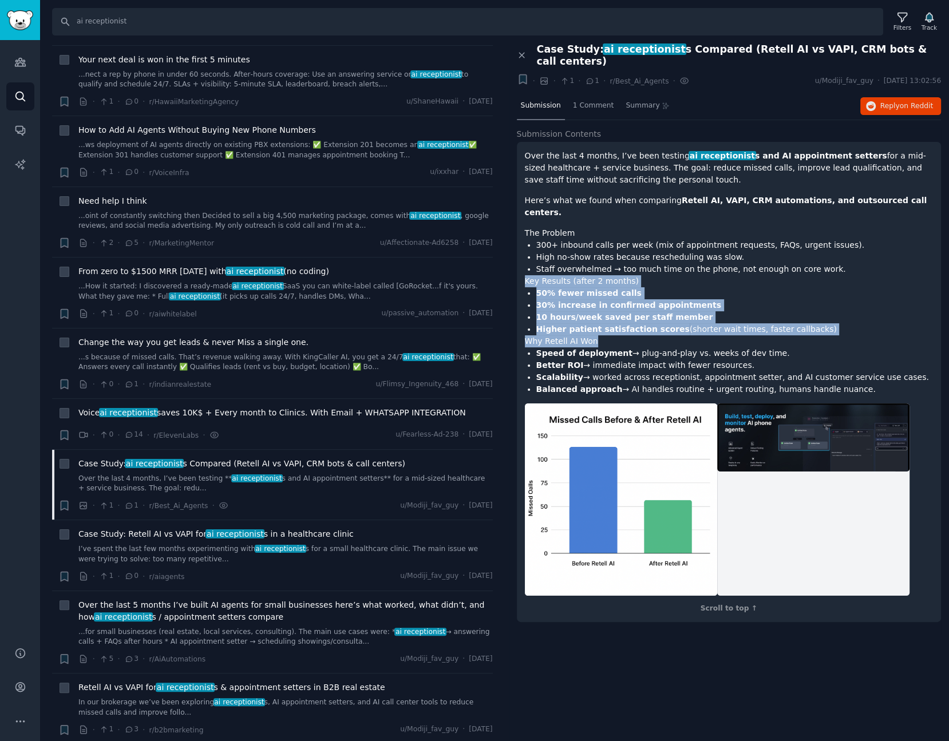
drag, startPoint x: 526, startPoint y: 259, endPoint x: 764, endPoint y: 320, distance: 245.7
click at [764, 320] on div "Over the last 4 months, I’ve been testing ai receptionist s and AI appointment …" at bounding box center [729, 272] width 408 height 245
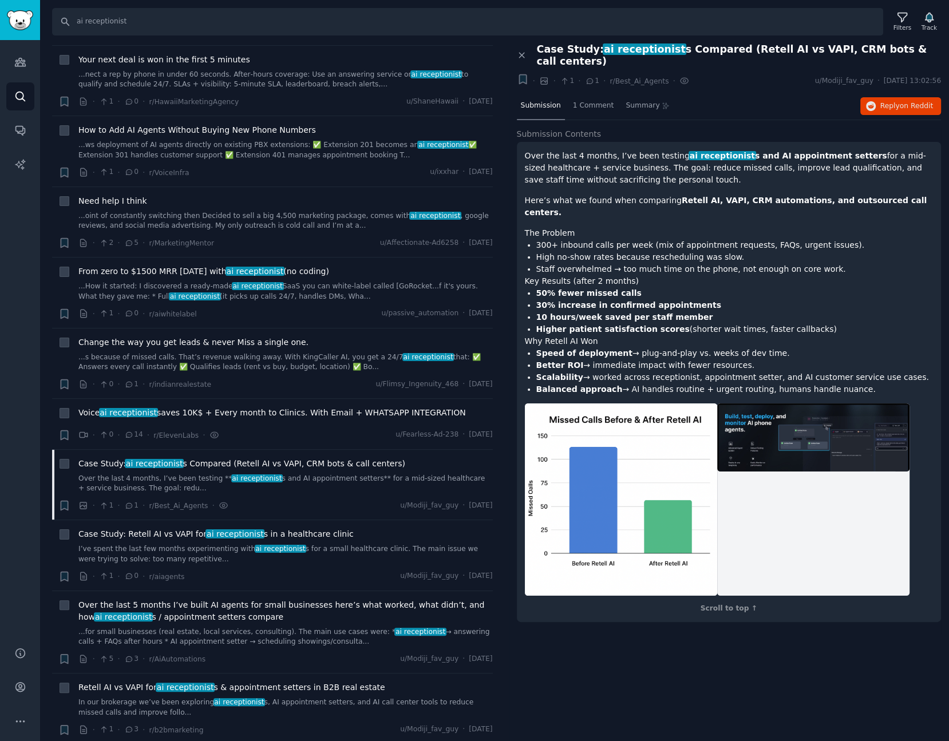
click at [729, 347] on li "Speed of deployment → plug-and-play vs. weeks of dev time." at bounding box center [734, 353] width 397 height 12
drag, startPoint x: 612, startPoint y: 329, endPoint x: 774, endPoint y: 327, distance: 161.9
click at [774, 347] on li "Speed of deployment → plug-and-play vs. weeks of dev time." at bounding box center [734, 353] width 397 height 12
click at [816, 347] on li "Speed of deployment → plug-and-play vs. weeks of dev time." at bounding box center [734, 353] width 397 height 12
drag, startPoint x: 542, startPoint y: 340, endPoint x: 696, endPoint y: 337, distance: 153.9
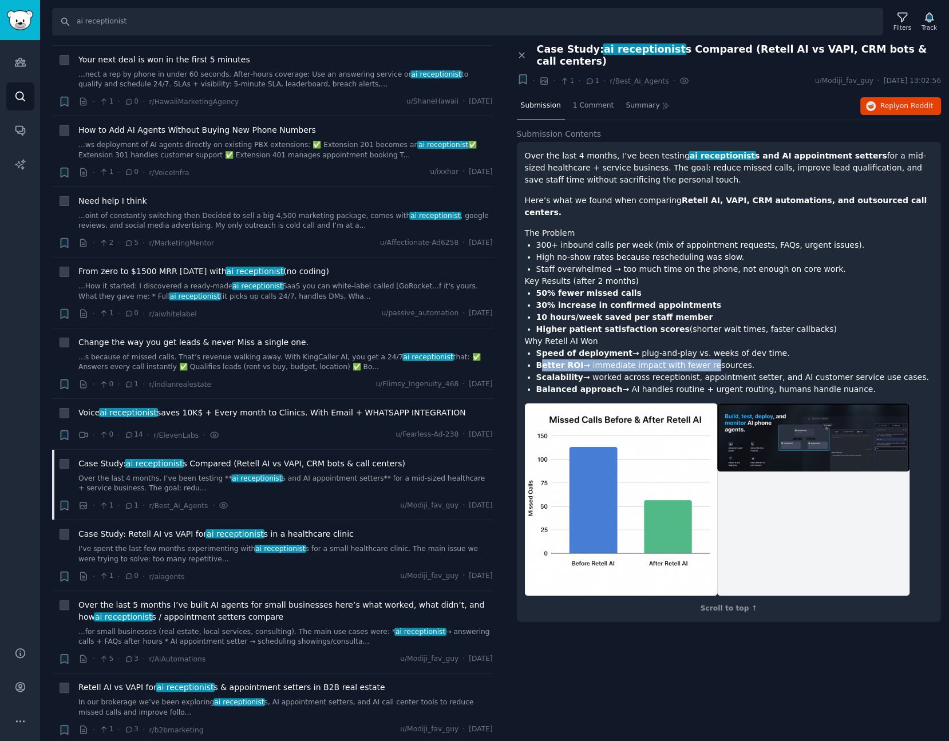
click at [696, 359] on li "Better ROI → immediate impact with fewer resources." at bounding box center [734, 365] width 397 height 12
click at [750, 383] on li "Balanced approach → AI handles routine + urgent routing, humans handle nuance." at bounding box center [734, 389] width 397 height 12
click at [603, 101] on span "1 Comment" at bounding box center [593, 106] width 41 height 10
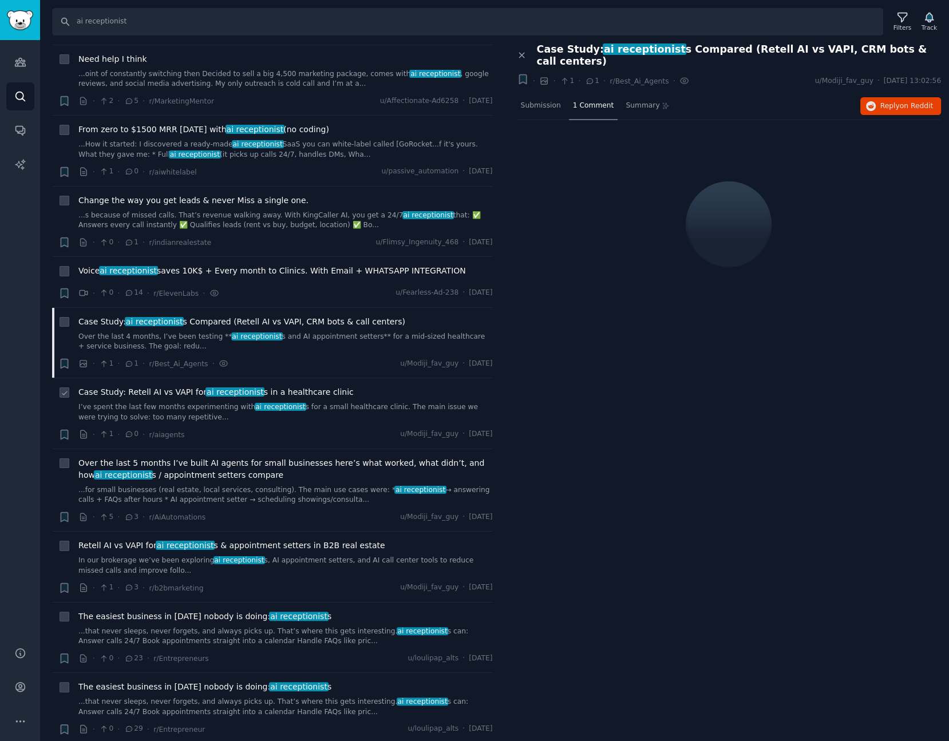
scroll to position [847, 0]
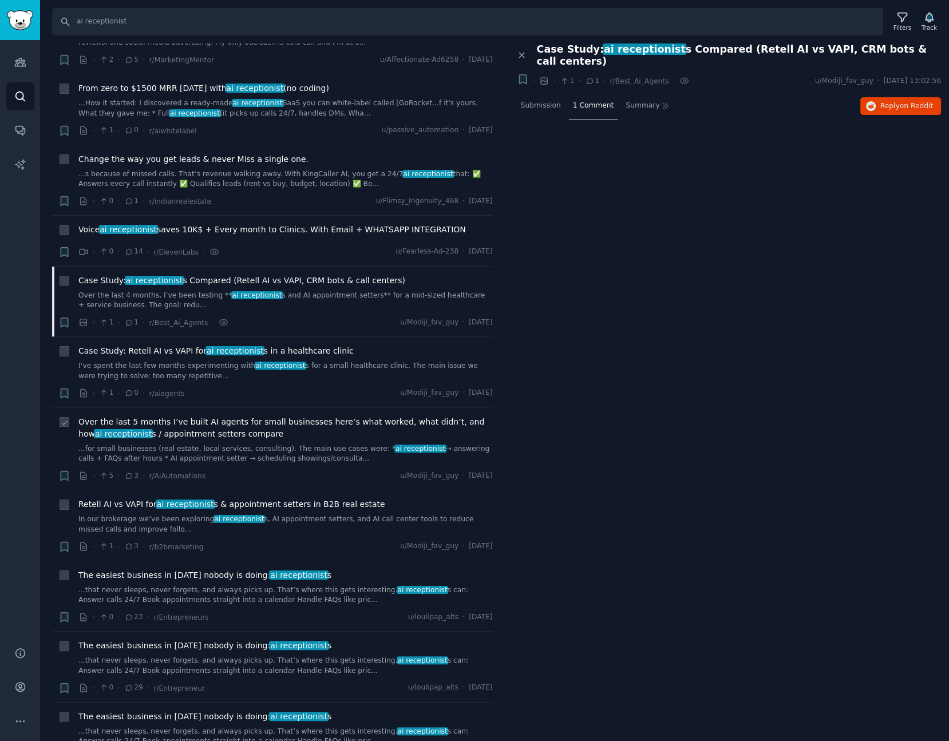
click at [252, 417] on span "Over the last 5 months I’ve built AI agents for small businesses here’s what wo…" at bounding box center [285, 428] width 414 height 24
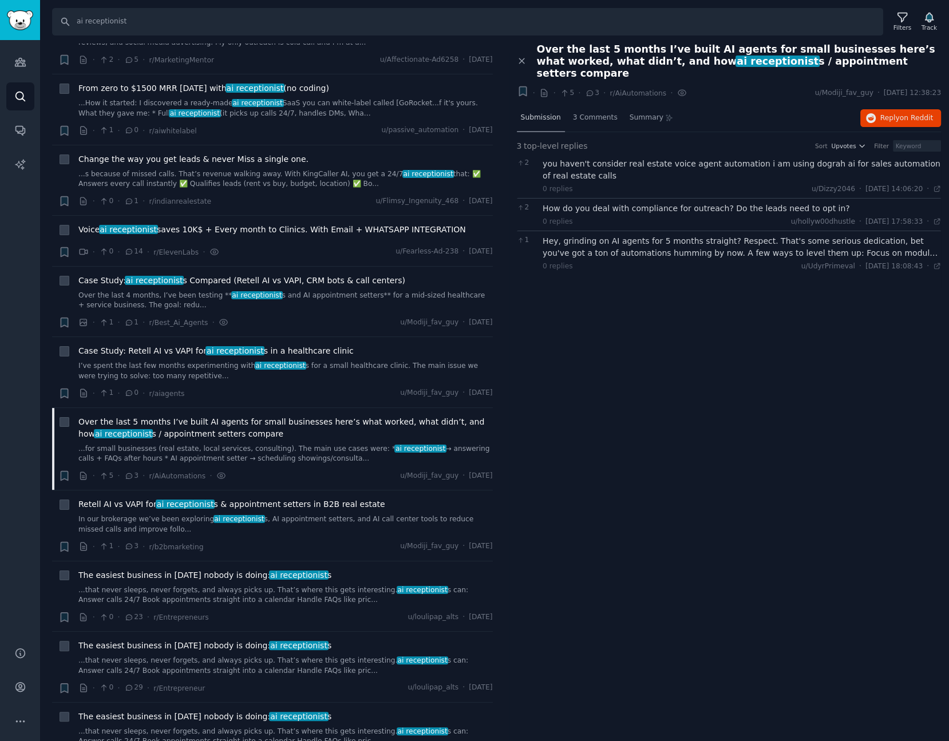
click at [540, 113] on span "Submission" at bounding box center [541, 118] width 40 height 10
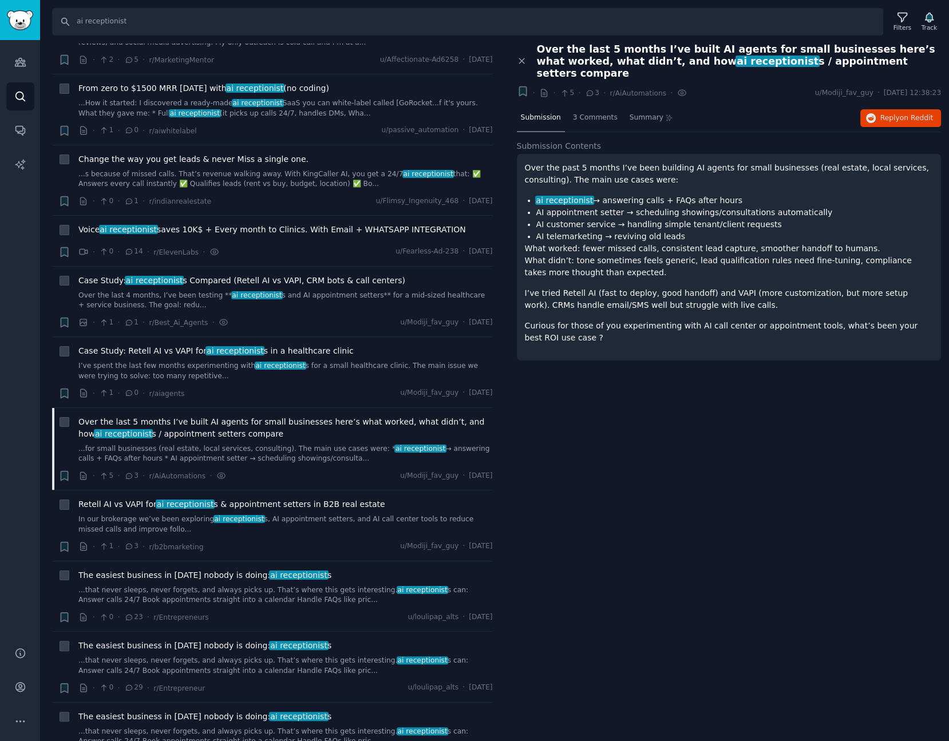
drag, startPoint x: 671, startPoint y: 189, endPoint x: 767, endPoint y: 181, distance: 95.9
click at [767, 181] on div "Over the past 5 months I’ve been building AI agents for small businesses (real …" at bounding box center [729, 253] width 408 height 182
click at [762, 219] on li "AI customer service → handling simple tenant/client requests" at bounding box center [734, 225] width 397 height 12
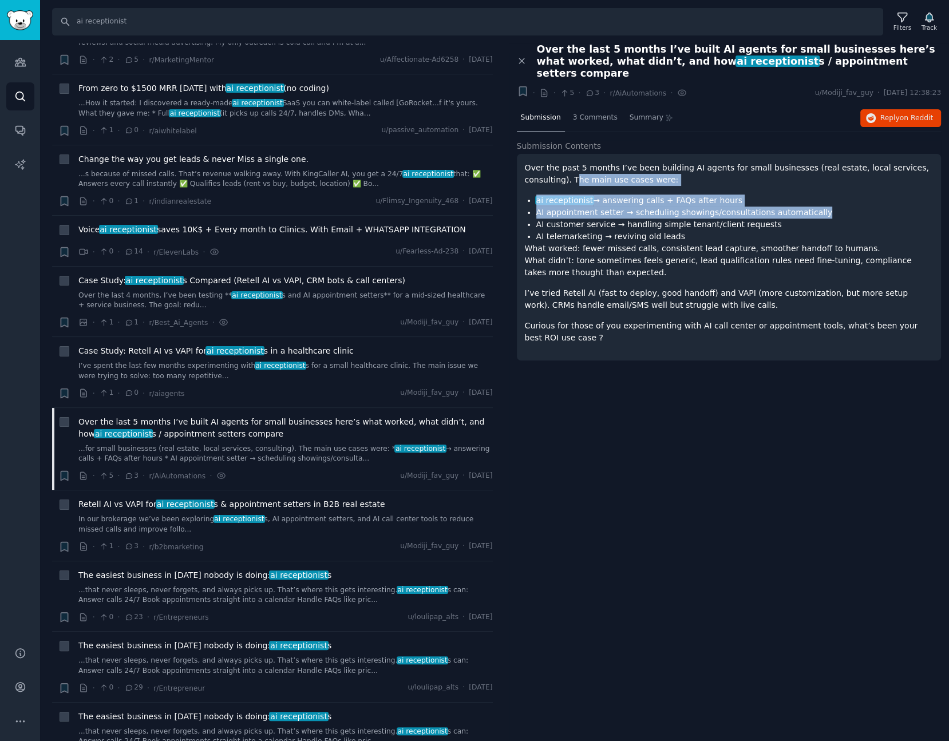
drag, startPoint x: 812, startPoint y: 201, endPoint x: 530, endPoint y: 163, distance: 284.6
click at [530, 163] on div "Over the past 5 months I’ve been building AI agents for small businesses (real …" at bounding box center [729, 253] width 408 height 182
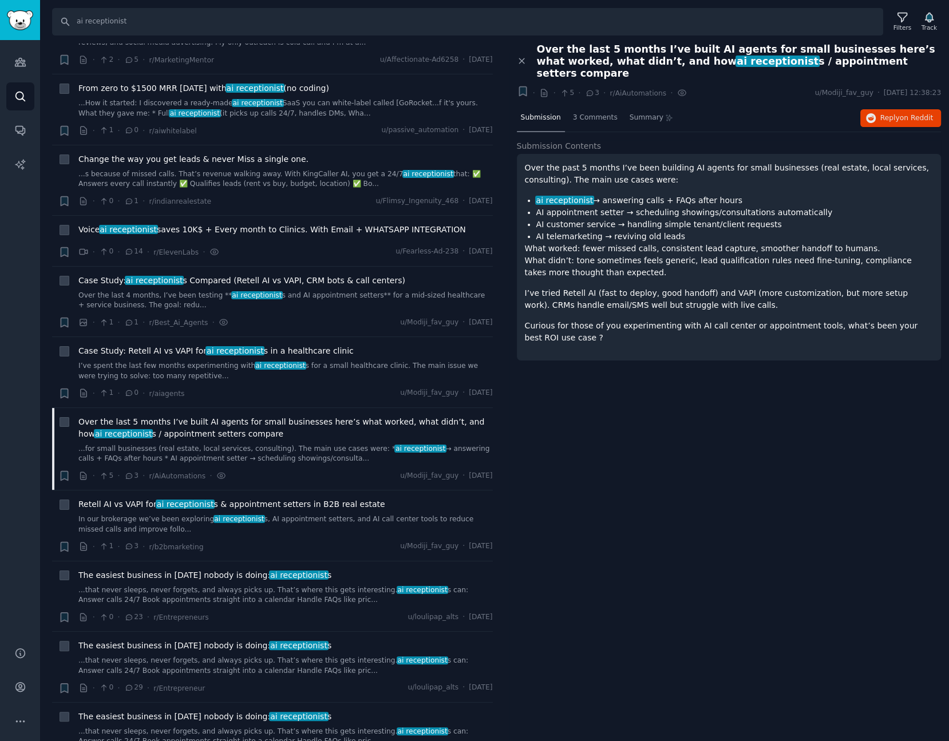
click at [631, 219] on li "AI customer service → handling simple tenant/client requests" at bounding box center [734, 225] width 397 height 12
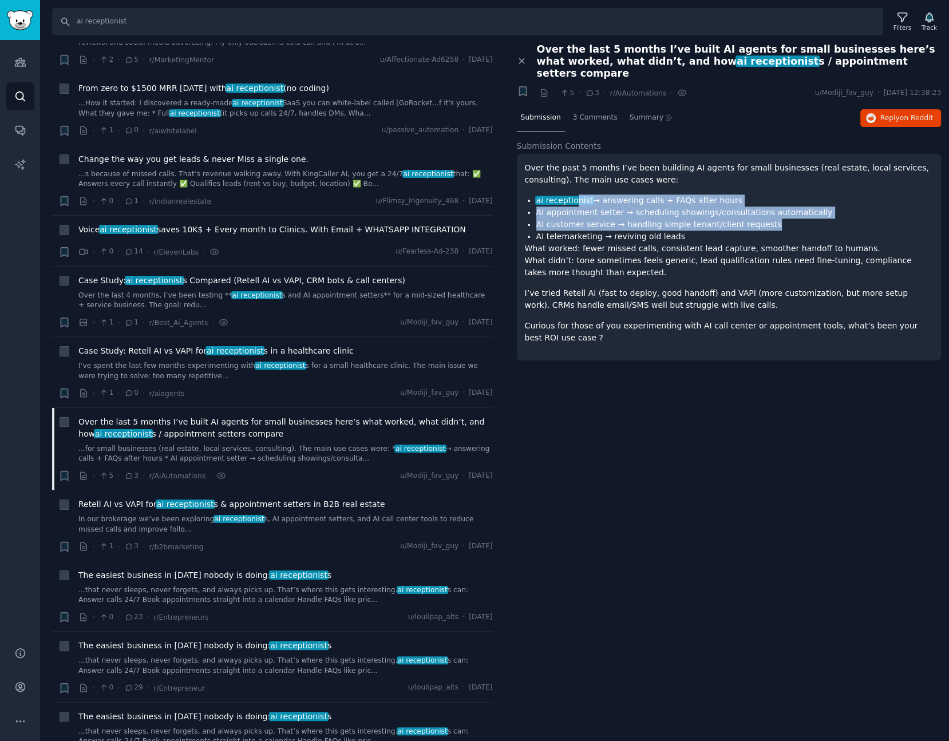
drag, startPoint x: 788, startPoint y: 217, endPoint x: 574, endPoint y: 188, distance: 216.0
click at [574, 195] on ul "ai receptionist → answering calls + FAQs after hours AI appointment setter → sc…" at bounding box center [729, 219] width 408 height 48
click at [763, 219] on li "AI customer service → handling simple tenant/client requests" at bounding box center [734, 225] width 397 height 12
drag, startPoint x: 702, startPoint y: 229, endPoint x: 549, endPoint y: 185, distance: 159.5
click at [549, 195] on ul "ai receptionist → answering calls + FAQs after hours AI appointment setter → sc…" at bounding box center [729, 219] width 408 height 48
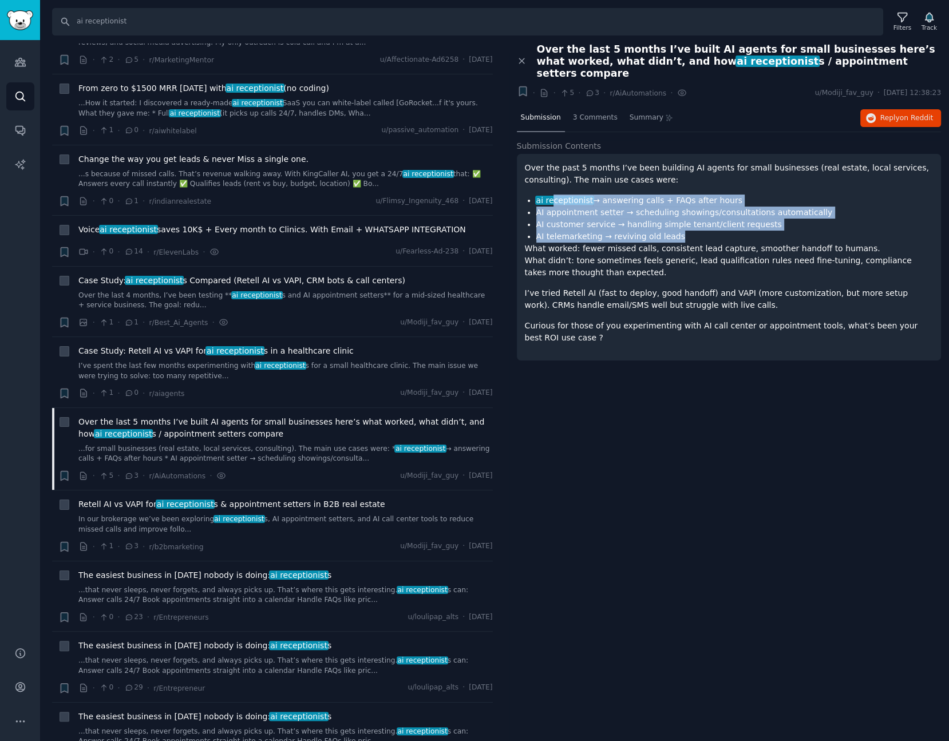
click at [760, 231] on li "AI telemarketing → reviving old leads" at bounding box center [734, 237] width 397 height 12
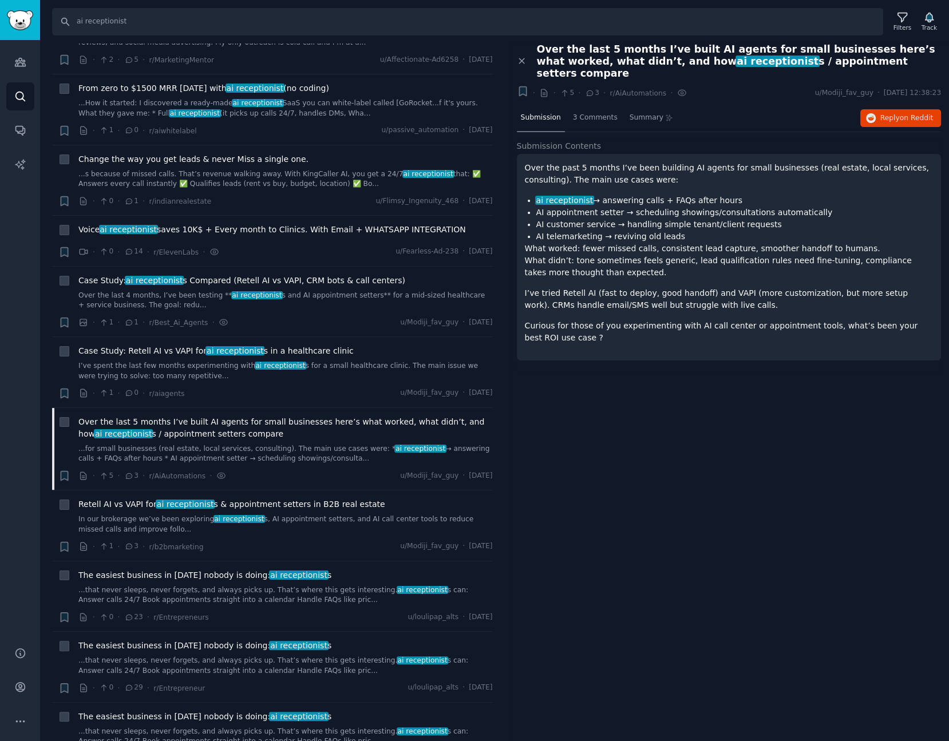
click at [597, 253] on p "What worked: fewer missed calls, consistent lead capture, smoother handoff to h…" at bounding box center [729, 261] width 408 height 36
drag, startPoint x: 594, startPoint y: 236, endPoint x: 798, endPoint y: 235, distance: 204.2
click at [798, 243] on p "What worked: fewer missed calls, consistent lead capture, smoother handoff to h…" at bounding box center [729, 261] width 408 height 36
click at [645, 251] on p "What worked: fewer missed calls, consistent lead capture, smoother handoff to h…" at bounding box center [729, 261] width 408 height 36
drag, startPoint x: 582, startPoint y: 248, endPoint x: 784, endPoint y: 255, distance: 202.1
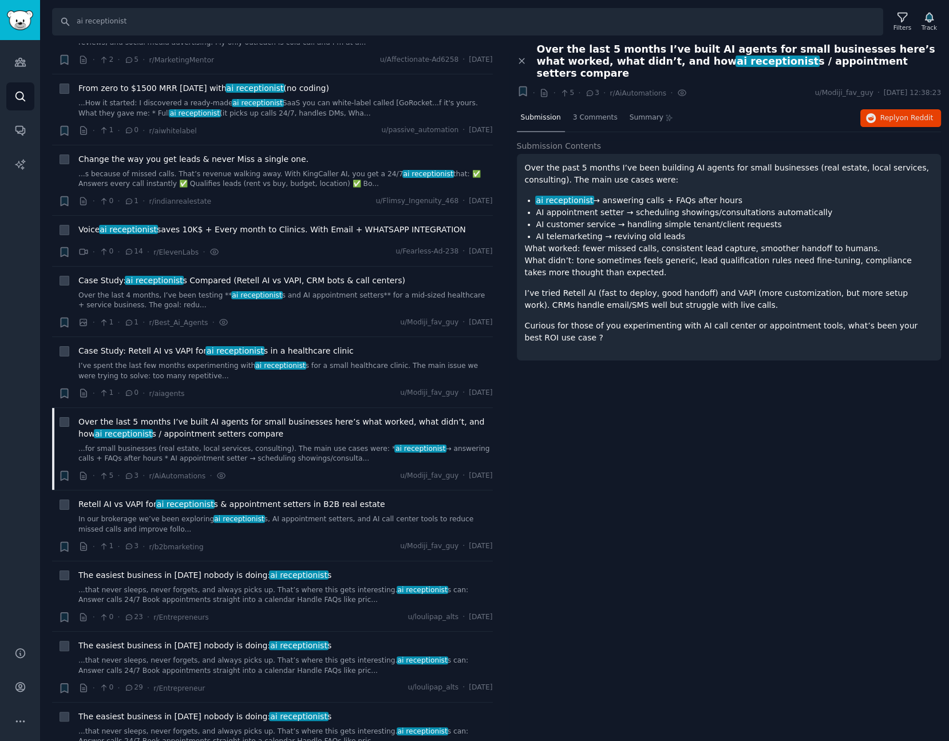
click at [784, 255] on p "What worked: fewer missed calls, consistent lead capture, smoother handoff to h…" at bounding box center [729, 261] width 408 height 36
click at [728, 262] on p "What worked: fewer missed calls, consistent lead capture, smoother handoff to h…" at bounding box center [729, 261] width 408 height 36
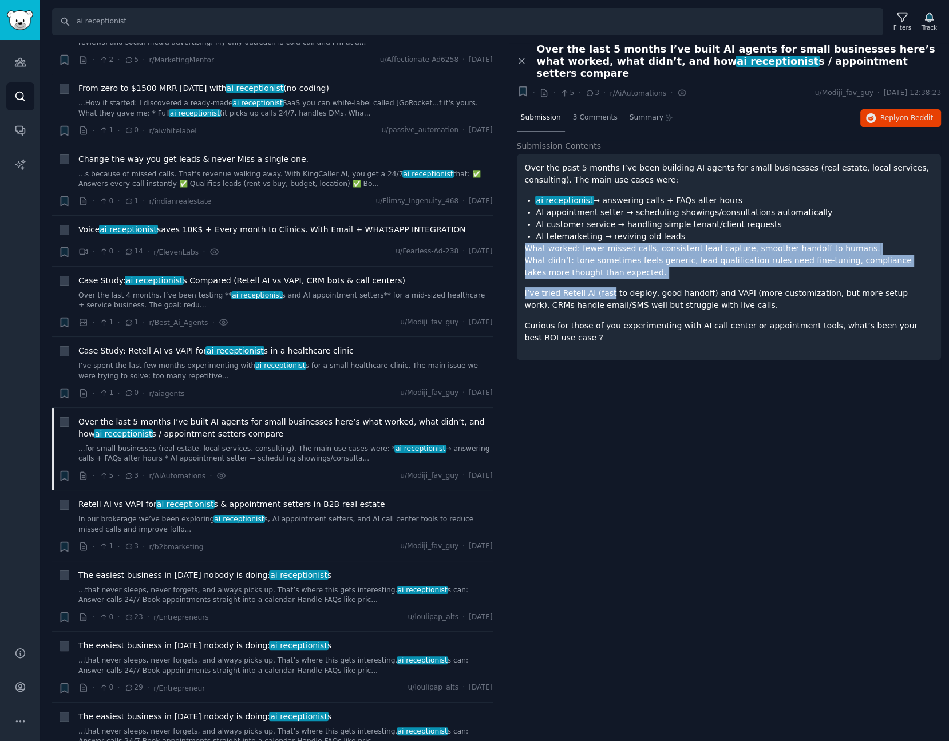
drag, startPoint x: 605, startPoint y: 267, endPoint x: 523, endPoint y: 237, distance: 87.1
click at [523, 237] on div "Over the past 5 months I’ve been building AI agents for small businesses (real …" at bounding box center [729, 257] width 425 height 207
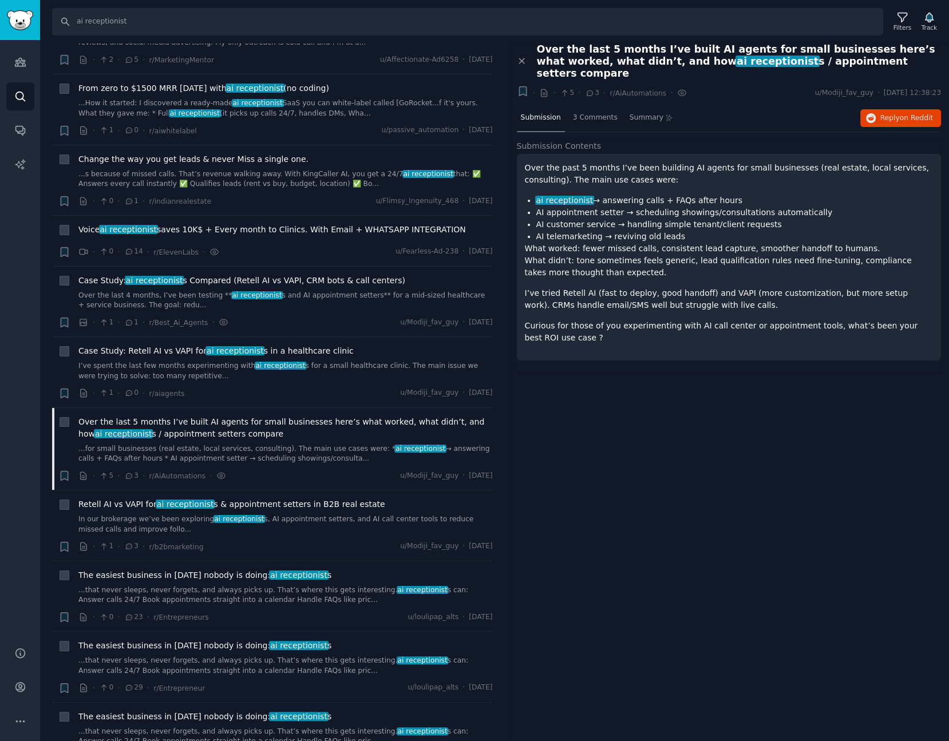
click at [628, 272] on div "Over the past 5 months I’ve been building AI agents for small businesses (real …" at bounding box center [729, 253] width 408 height 182
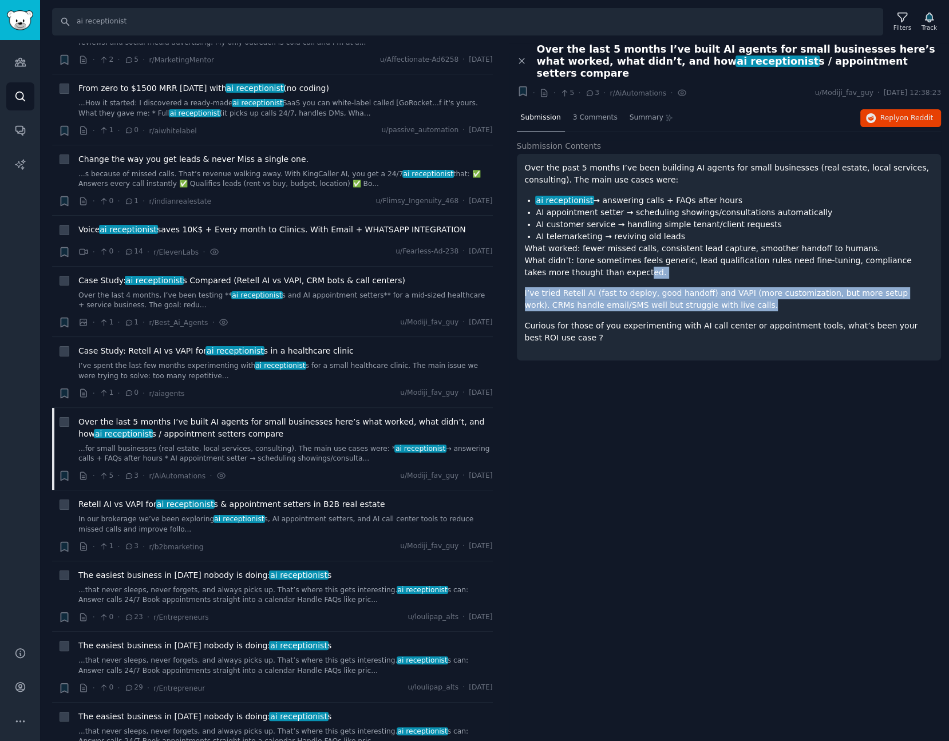
drag, startPoint x: 717, startPoint y: 295, endPoint x: 564, endPoint y: 260, distance: 156.8
click at [564, 260] on div "Over the past 5 months I’ve been building AI agents for small businesses (real …" at bounding box center [729, 253] width 408 height 182
click at [764, 287] on p "I’ve tried Retell AI (fast to deploy, good handoff) and VAPI (more customizatio…" at bounding box center [729, 299] width 408 height 24
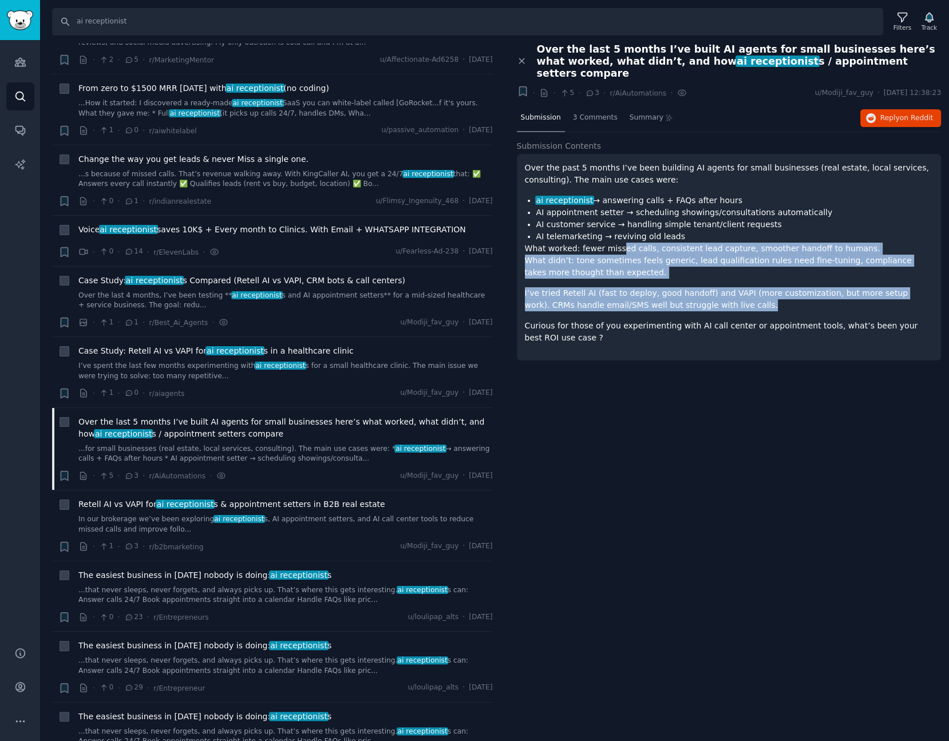
drag, startPoint x: 750, startPoint y: 296, endPoint x: 615, endPoint y: 237, distance: 147.5
click at [615, 237] on div "Over the past 5 months I’ve been building AI agents for small businesses (real …" at bounding box center [729, 253] width 408 height 182
click at [675, 292] on p "I’ve tried Retell AI (fast to deploy, good handoff) and VAPI (more customizatio…" at bounding box center [729, 299] width 408 height 24
click at [693, 290] on p "I’ve tried Retell AI (fast to deploy, good handoff) and VAPI (more customizatio…" at bounding box center [729, 299] width 408 height 24
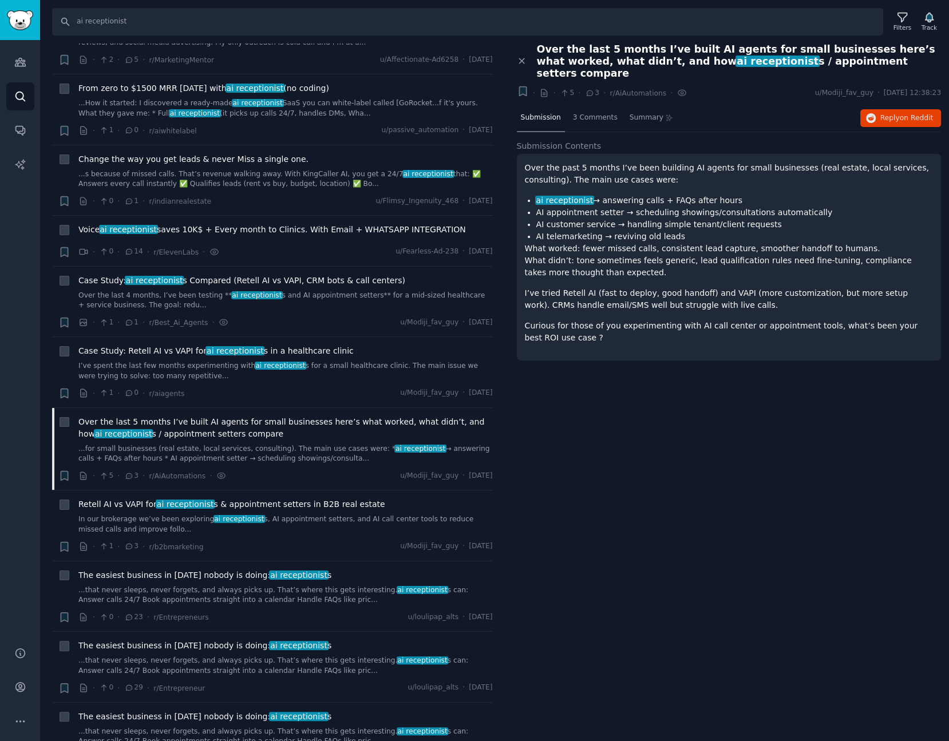
click at [642, 293] on p "I’ve tried Retell AI (fast to deploy, good handoff) and VAPI (more customizatio…" at bounding box center [729, 299] width 408 height 24
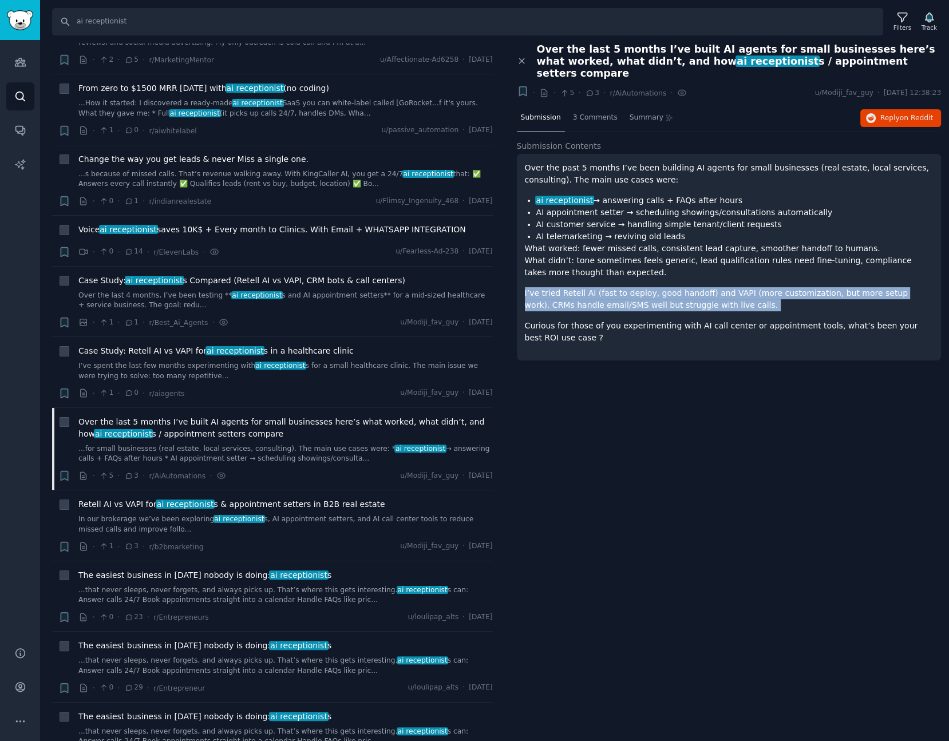
click at [642, 293] on p "I’ve tried Retell AI (fast to deploy, good handoff) and VAPI (more customizatio…" at bounding box center [729, 299] width 408 height 24
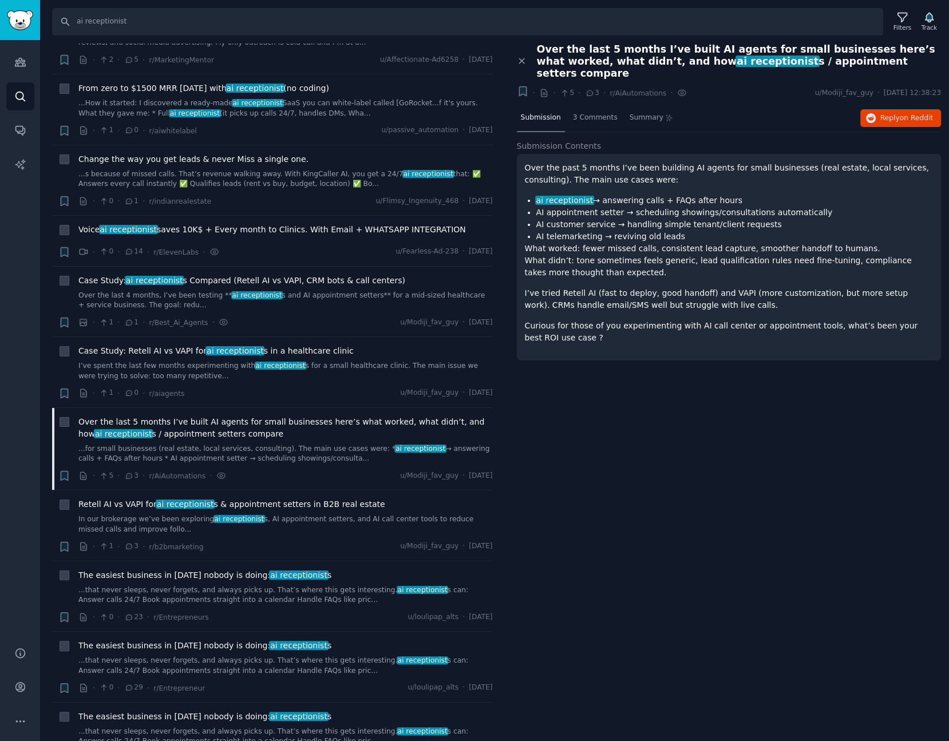
click at [698, 320] on p "Curious for those of you experimenting with AI call center or appointment tools…" at bounding box center [729, 332] width 408 height 24
click at [680, 442] on div "Close panel Over the last 5 months I’ve built AI agents for small businesses he…" at bounding box center [729, 392] width 441 height 698
click at [314, 585] on link "...that never sleeps, never forgets, and always picks up. That’s where this get…" at bounding box center [285, 595] width 414 height 20
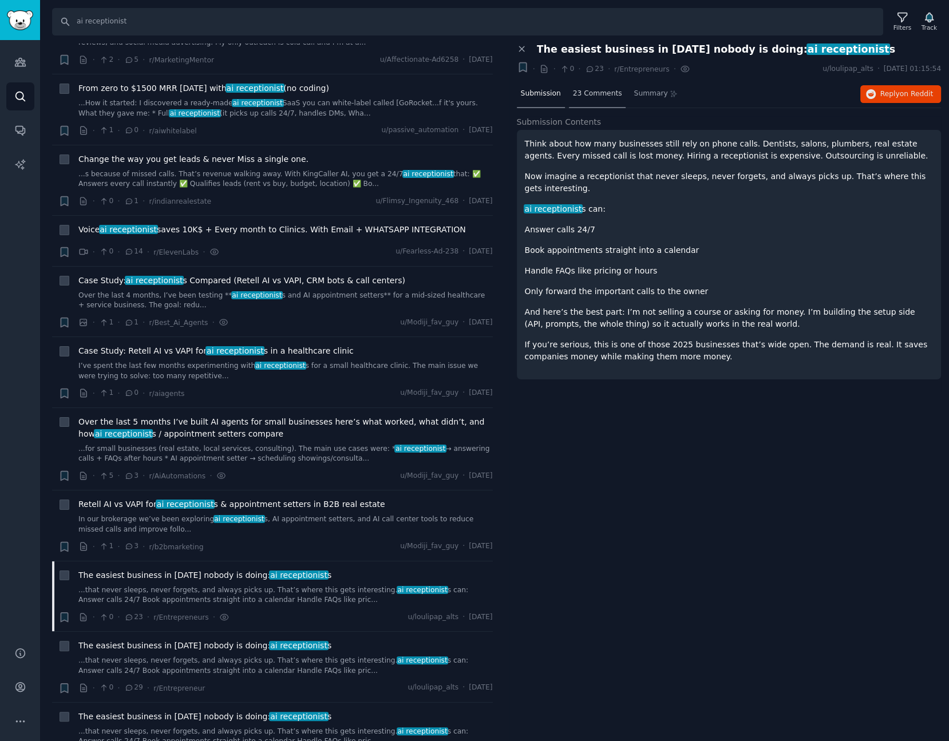
click at [577, 99] on div "23 Comments" at bounding box center [597, 94] width 57 height 27
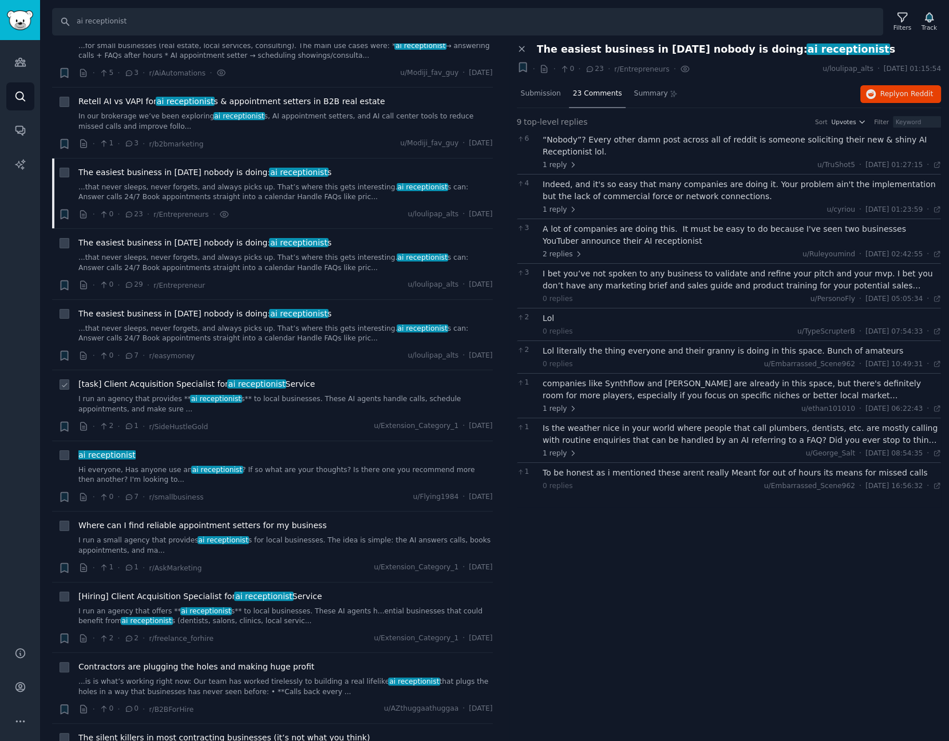
scroll to position [1282, 0]
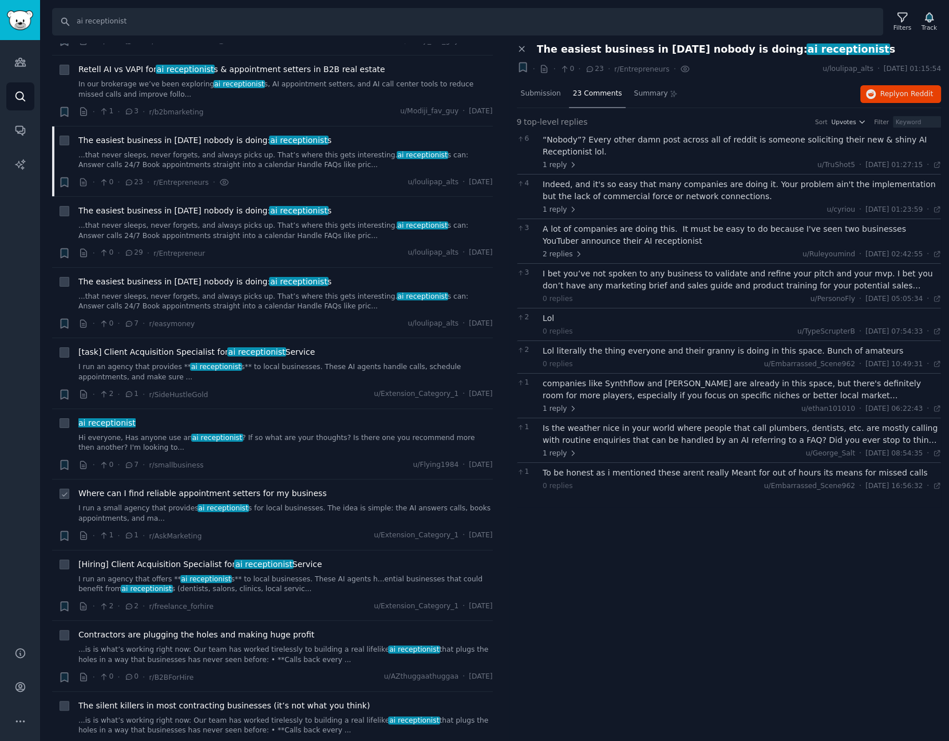
click at [256, 487] on span "Where can I find reliable appointment setters for my business" at bounding box center [202, 493] width 248 height 12
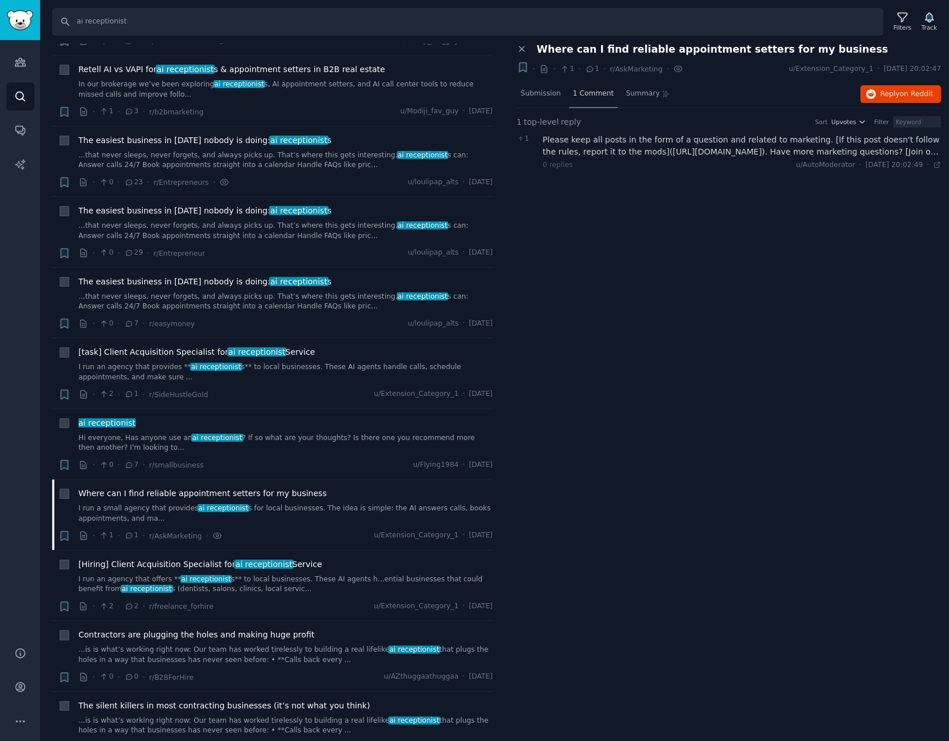
click at [593, 94] on span "1 Comment" at bounding box center [593, 94] width 41 height 10
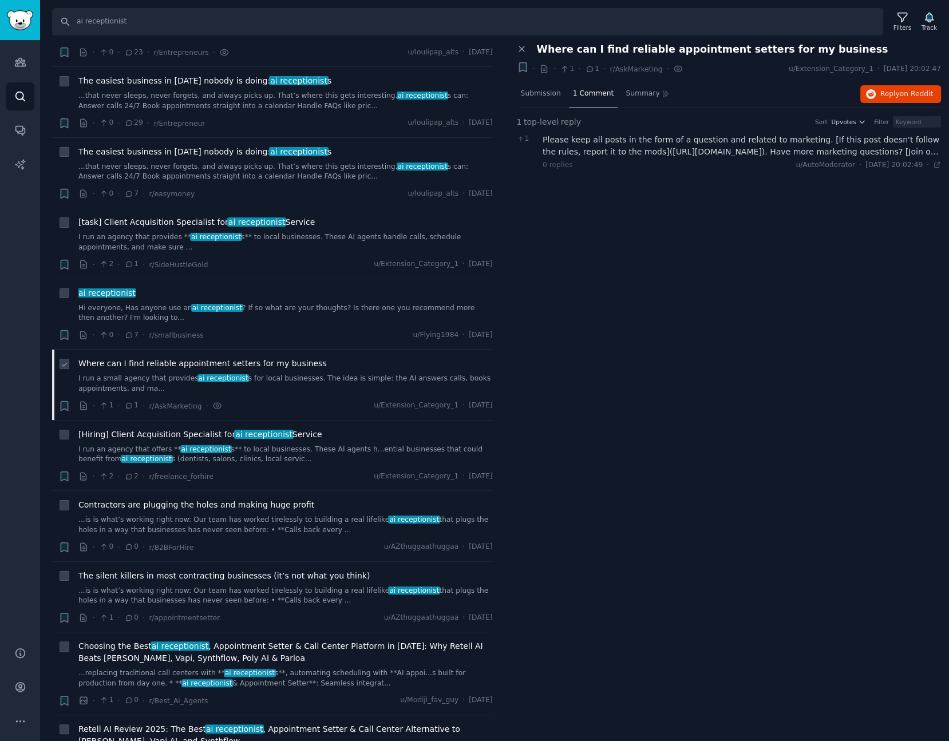
scroll to position [1418, 0]
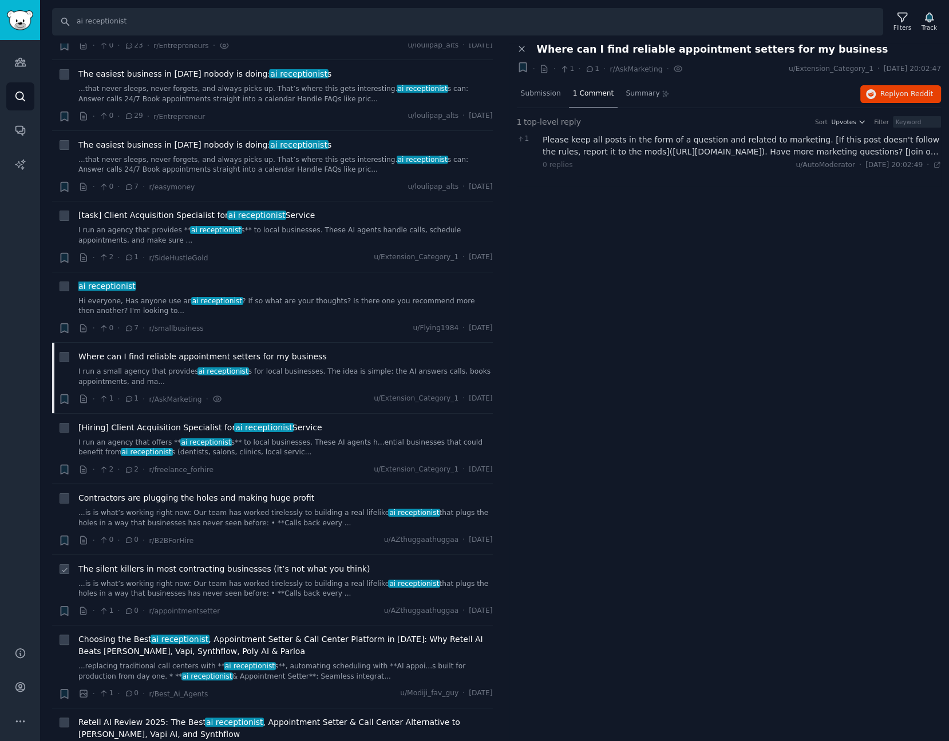
click at [287, 579] on link "...is is what’s working right now: Our team has worked tirelessly to building a…" at bounding box center [285, 589] width 414 height 20
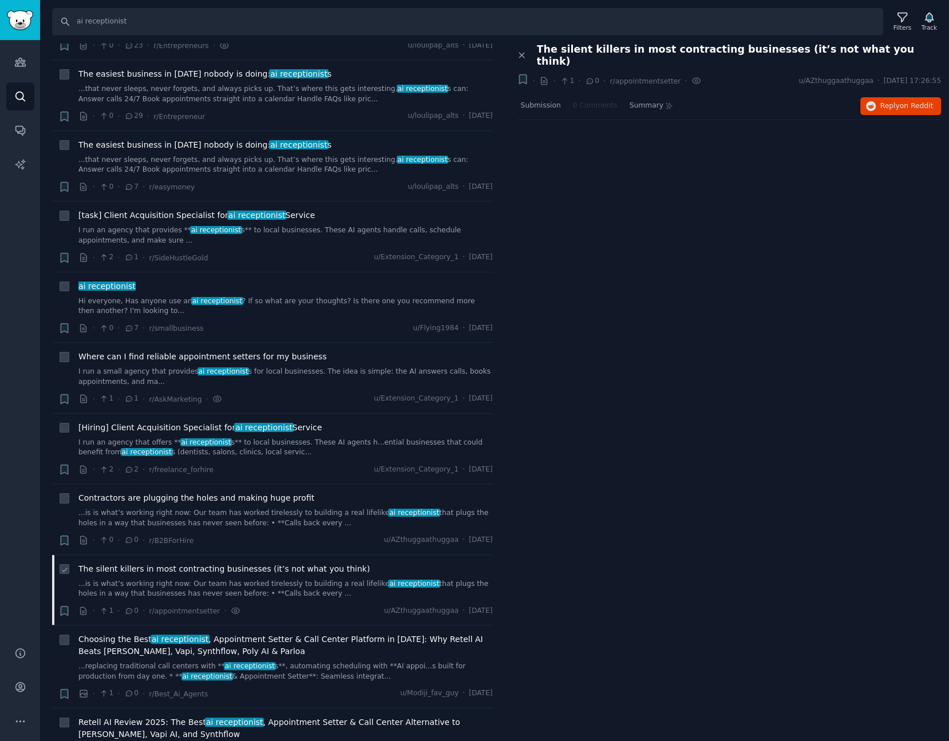
click at [287, 579] on link "...is is what’s working right now: Our team has worked tirelessly to building a…" at bounding box center [285, 589] width 414 height 20
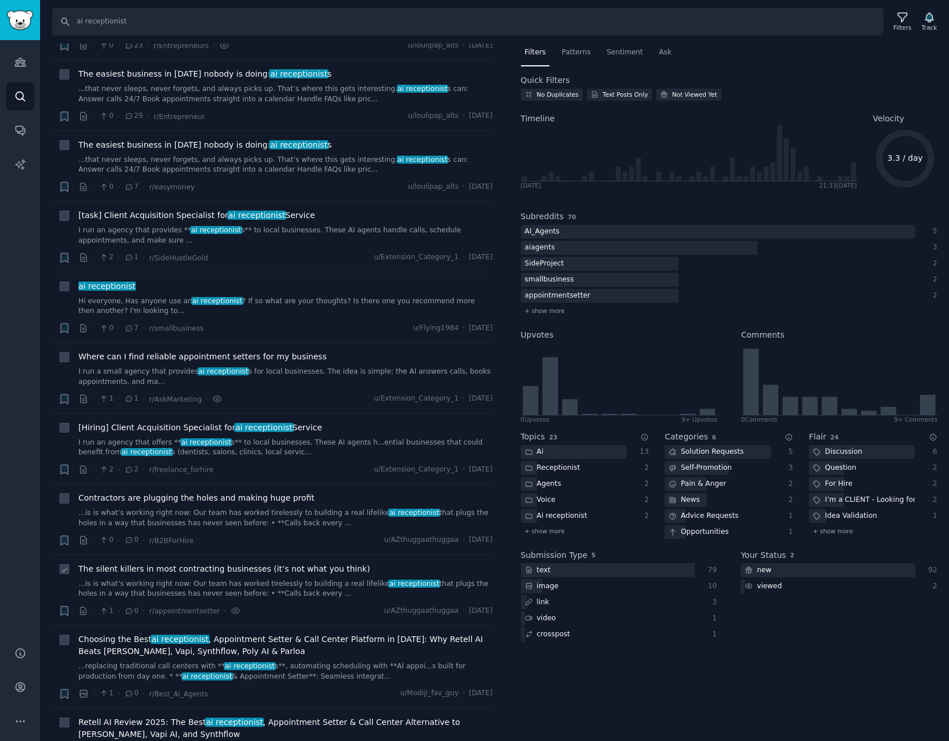
click at [294, 555] on li "+ The silent killers in most contracting businesses (it’s not what you think) .…" at bounding box center [272, 590] width 441 height 70
click at [288, 563] on span "The silent killers in most contracting businesses (it’s not what you think)" at bounding box center [223, 569] width 291 height 12
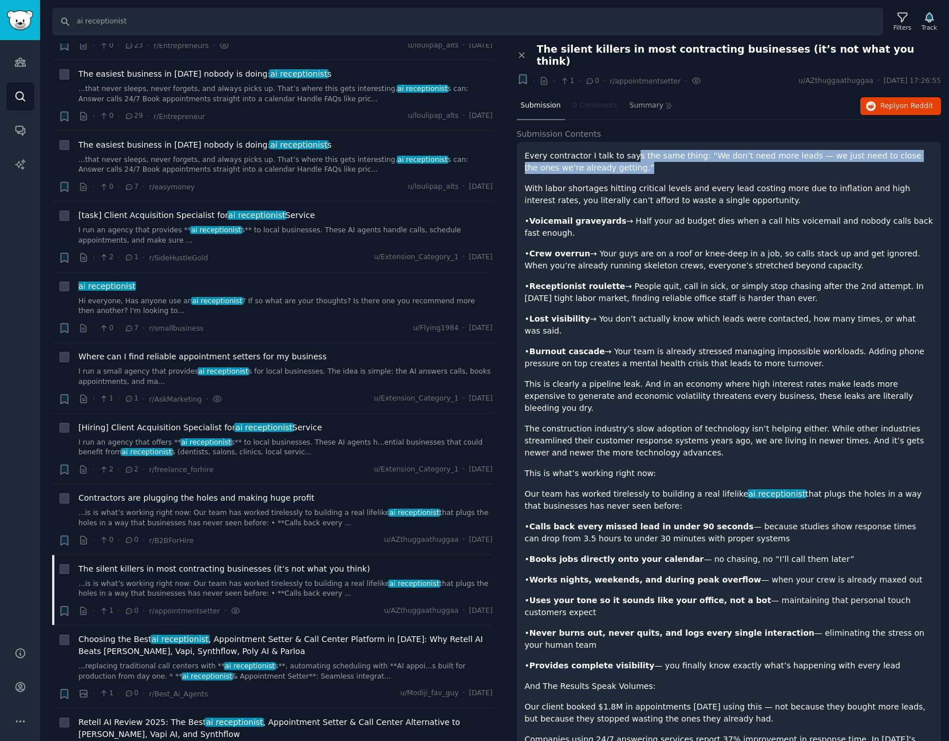
drag, startPoint x: 623, startPoint y: 140, endPoint x: 732, endPoint y: 156, distance: 109.8
click at [732, 156] on p "Every contractor I talk to says the same thing: “We don’t need more leads — we …" at bounding box center [729, 162] width 408 height 24
drag, startPoint x: 725, startPoint y: 163, endPoint x: 538, endPoint y: 141, distance: 187.8
click at [538, 150] on div "Every contractor I talk to says the same thing: “We don’t need more leads — we …" at bounding box center [729, 513] width 408 height 726
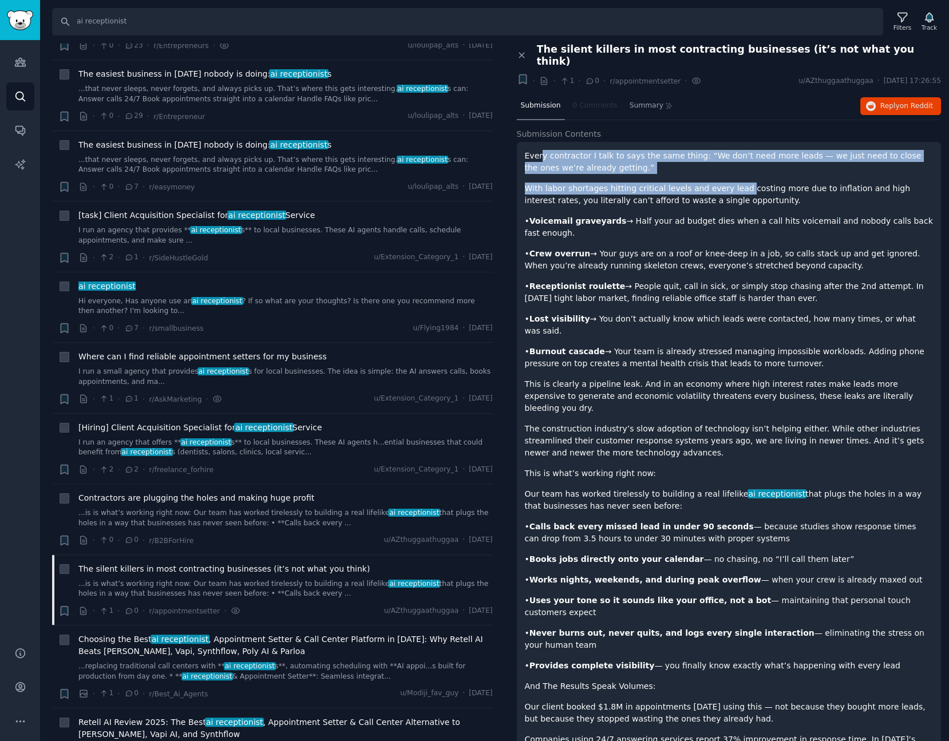
click at [560, 183] on p "With labor shortages hitting critical levels and every lead costing more due to…" at bounding box center [729, 195] width 408 height 24
drag, startPoint x: 740, startPoint y: 181, endPoint x: 522, endPoint y: 134, distance: 222.4
click at [522, 142] on div "Every contractor I talk to says the same thing: “We don’t need more leads — we …" at bounding box center [729, 522] width 425 height 761
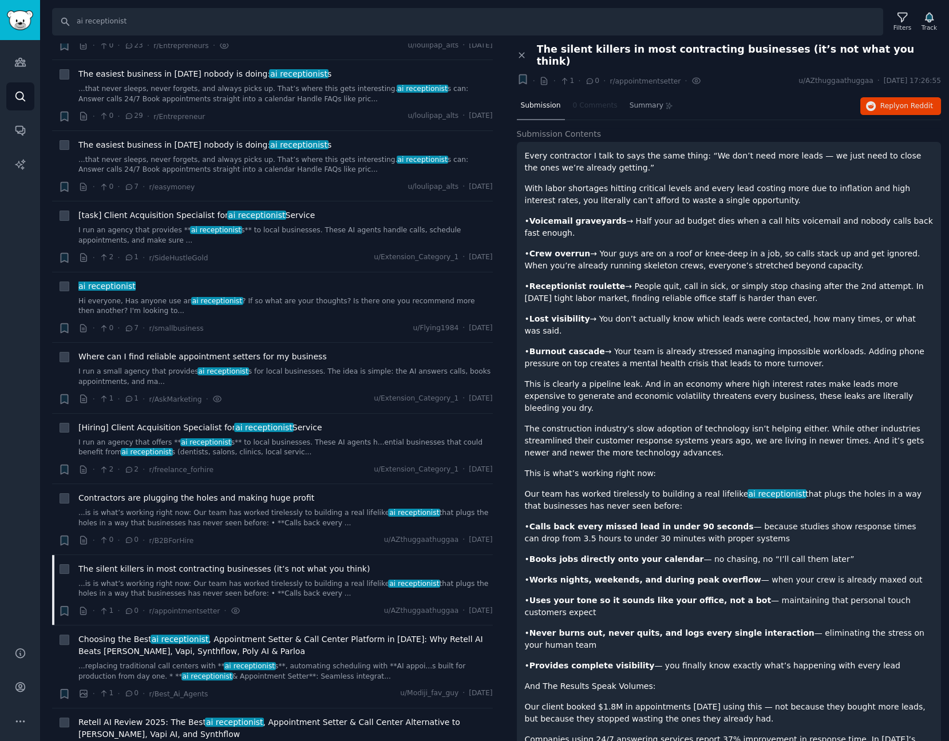
click at [656, 194] on div "Every contractor I talk to says the same thing: “We don’t need more leads — we …" at bounding box center [729, 513] width 408 height 726
click at [588, 195] on div "Every contractor I talk to says the same thing: “We don’t need more leads — we …" at bounding box center [729, 513] width 408 height 726
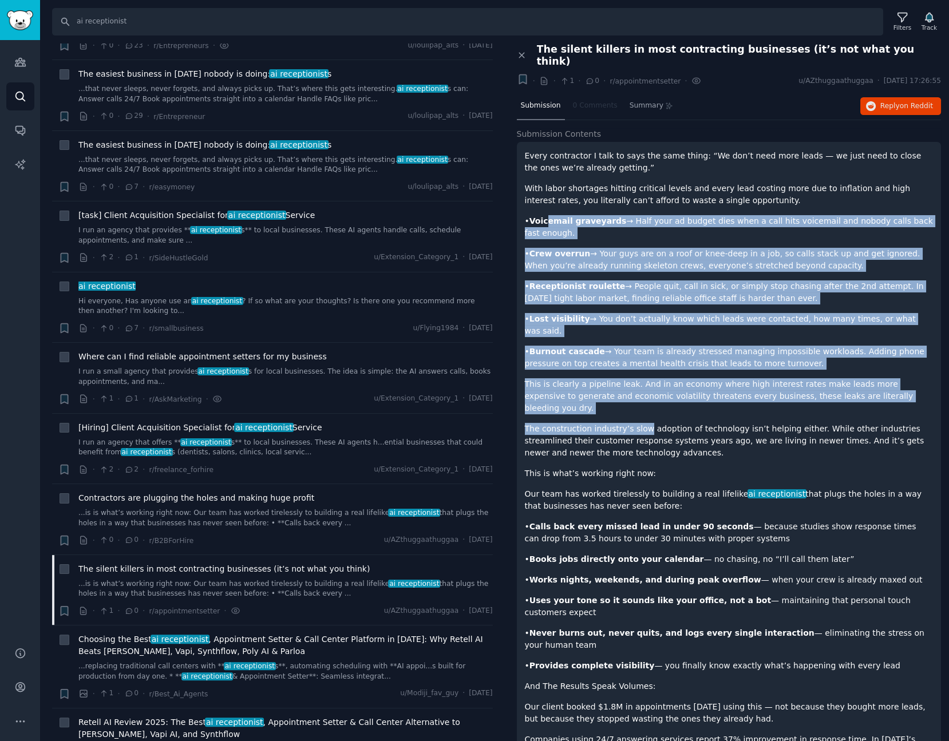
drag, startPoint x: 546, startPoint y: 213, endPoint x: 638, endPoint y: 383, distance: 193.6
click at [638, 383] on div "Every contractor I talk to says the same thing: “We don’t need more leads — we …" at bounding box center [729, 513] width 408 height 726
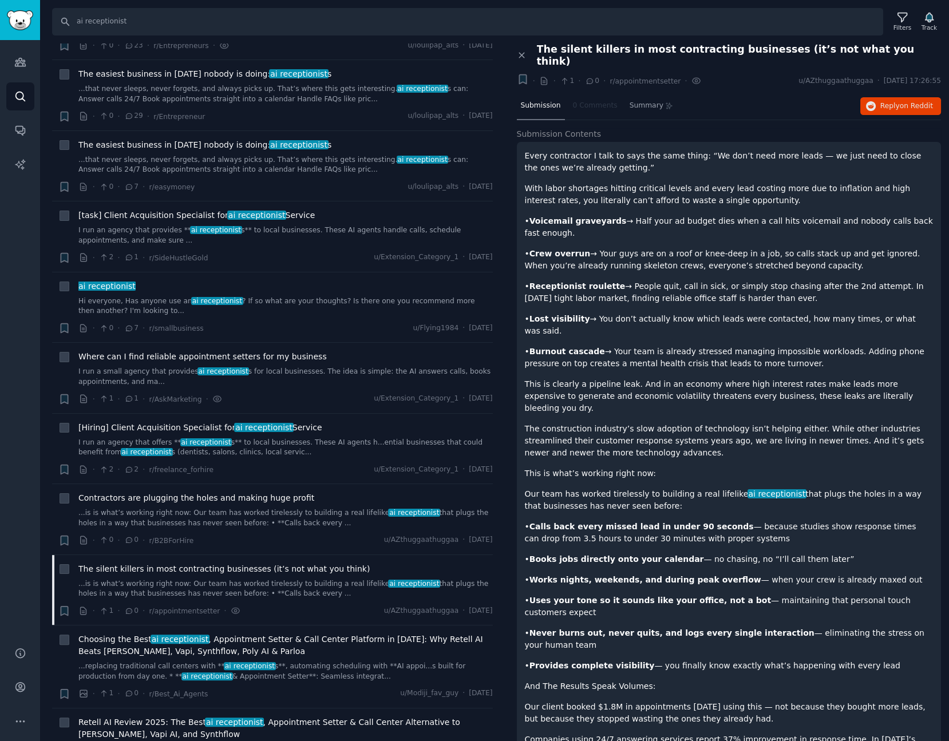
click at [645, 435] on div "Every contractor I talk to says the same thing: “We don’t need more leads — we …" at bounding box center [729, 513] width 408 height 726
drag, startPoint x: 690, startPoint y: 457, endPoint x: 604, endPoint y: 384, distance: 112.5
click at [604, 384] on div "Every contractor I talk to says the same thing: “We don’t need more leads — we …" at bounding box center [729, 513] width 408 height 726
click at [696, 467] on p "This is what’s working right now:" at bounding box center [729, 473] width 408 height 12
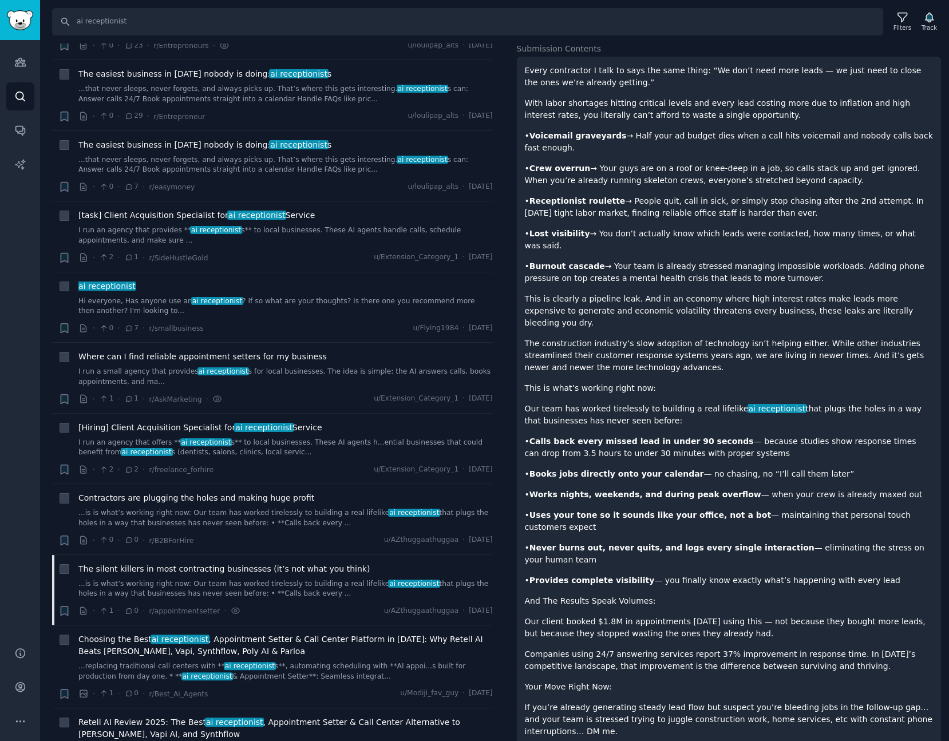
scroll to position [89, 0]
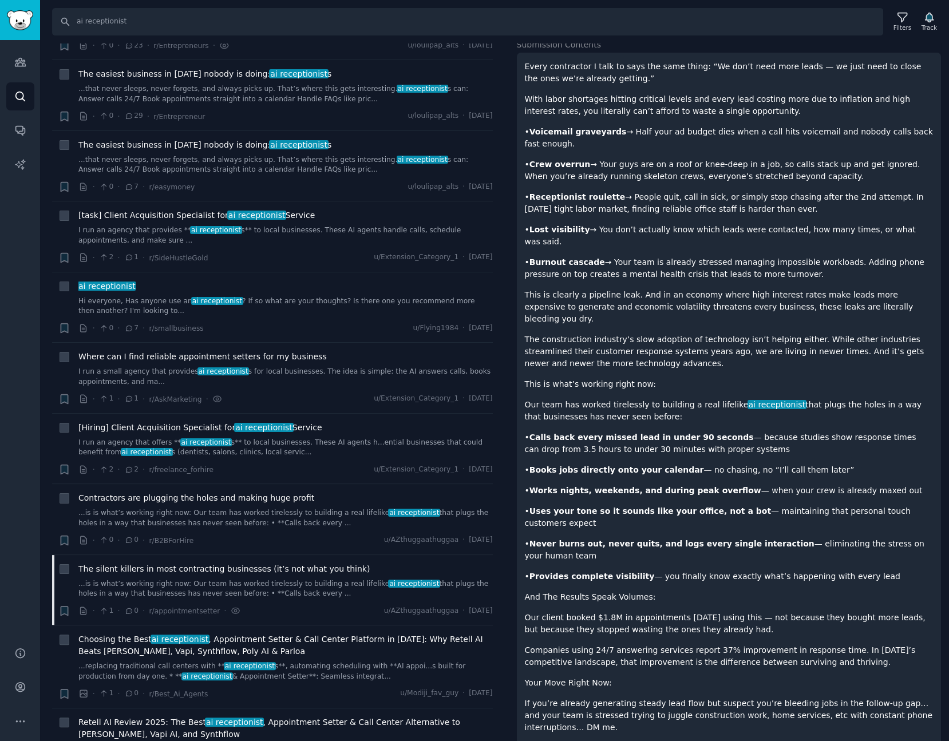
drag, startPoint x: 702, startPoint y: 403, endPoint x: 598, endPoint y: 329, distance: 127.2
click at [598, 329] on div "Every contractor I talk to says the same thing: “We don’t need more leads — we …" at bounding box center [729, 424] width 408 height 726
click at [646, 433] on strong "Calls back every missed lead in under 90 seconds" at bounding box center [641, 437] width 224 height 9
drag, startPoint x: 537, startPoint y: 552, endPoint x: 735, endPoint y: 548, distance: 198.0
click at [735, 612] on p "Our client booked $1.8M in appointments [DATE] using this — not because they bo…" at bounding box center [729, 624] width 408 height 24
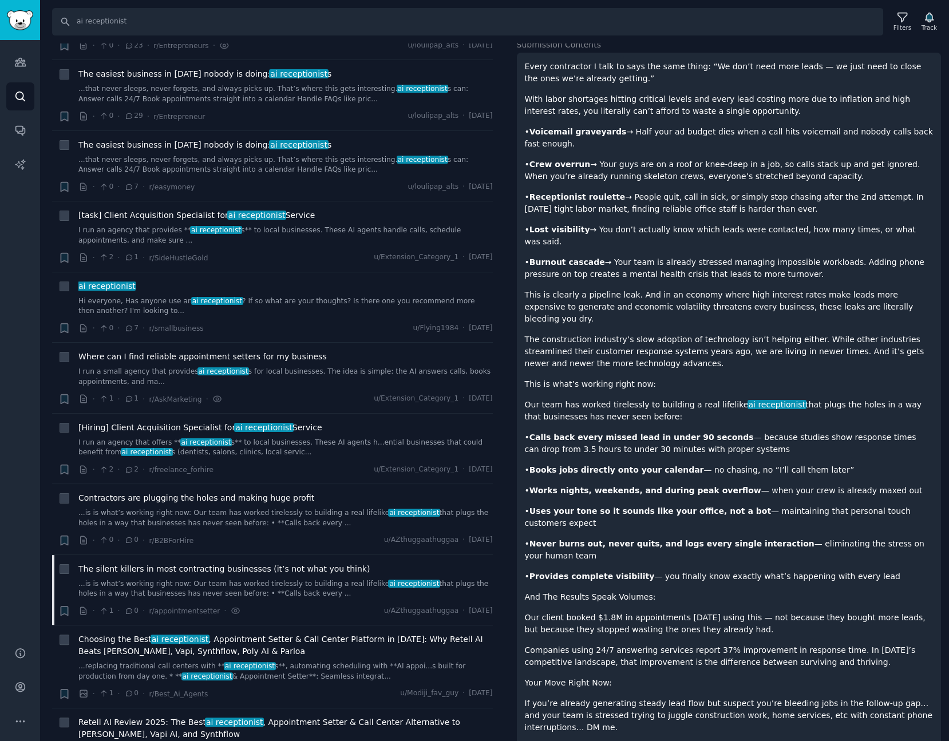
click at [739, 566] on div "Every contractor I talk to says the same thing: “We don’t need more leads — we …" at bounding box center [729, 424] width 408 height 726
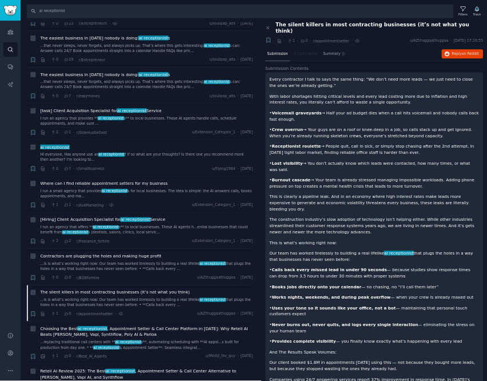
scroll to position [0, 0]
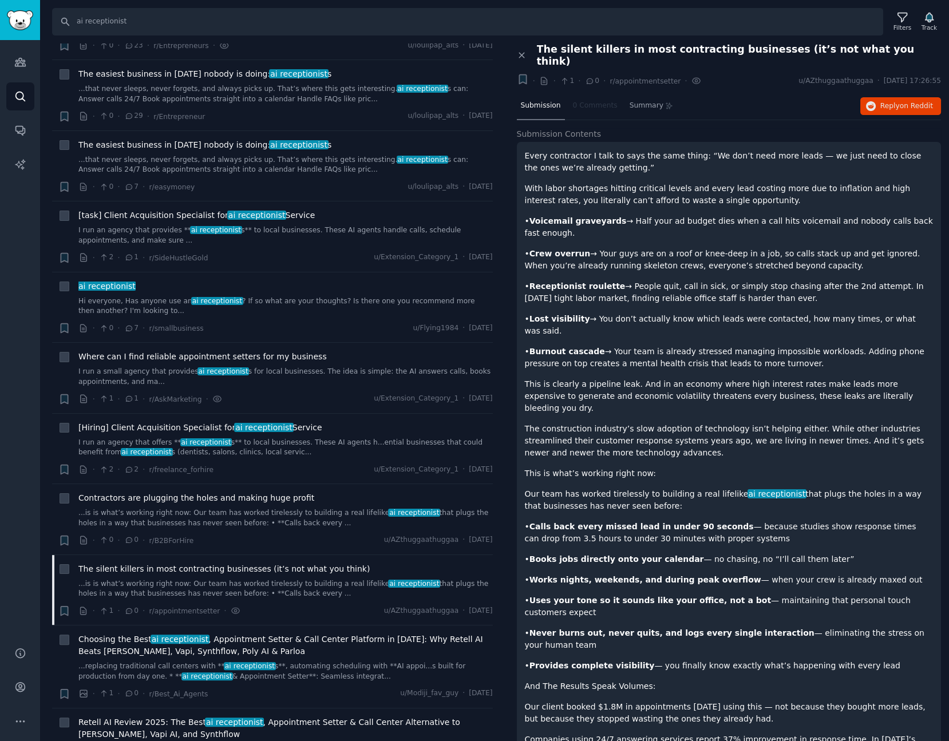
click at [601, 93] on nav "Submission 0 Comments Summary" at bounding box center [597, 106] width 161 height 27
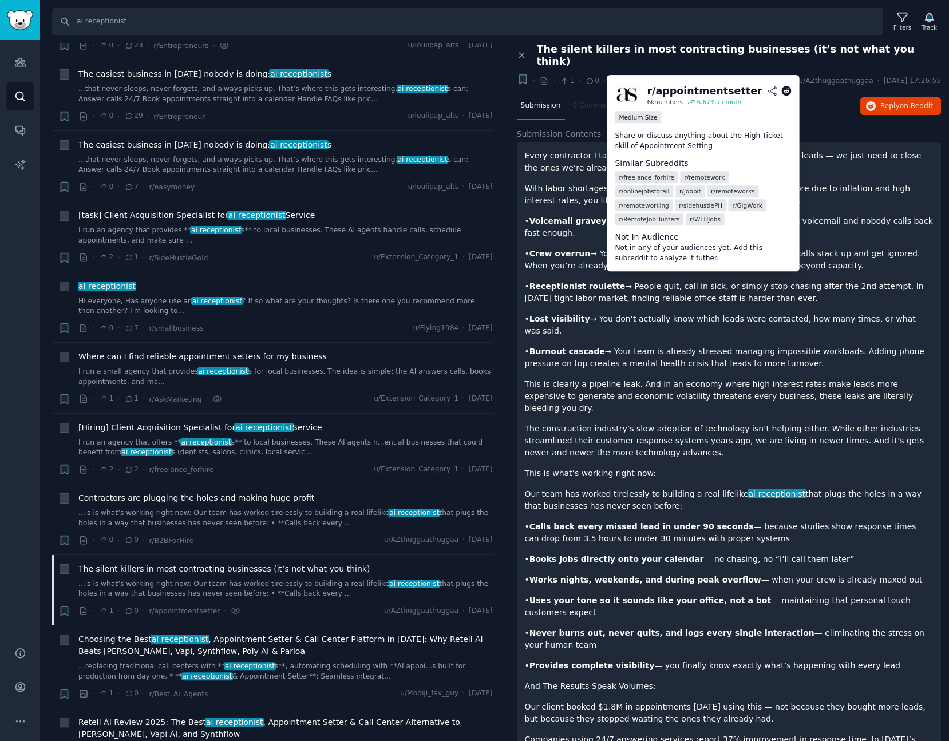
click at [638, 117] on div "Medium Size" at bounding box center [637, 117] width 46 height 12
click at [627, 92] on img at bounding box center [626, 95] width 24 height 24
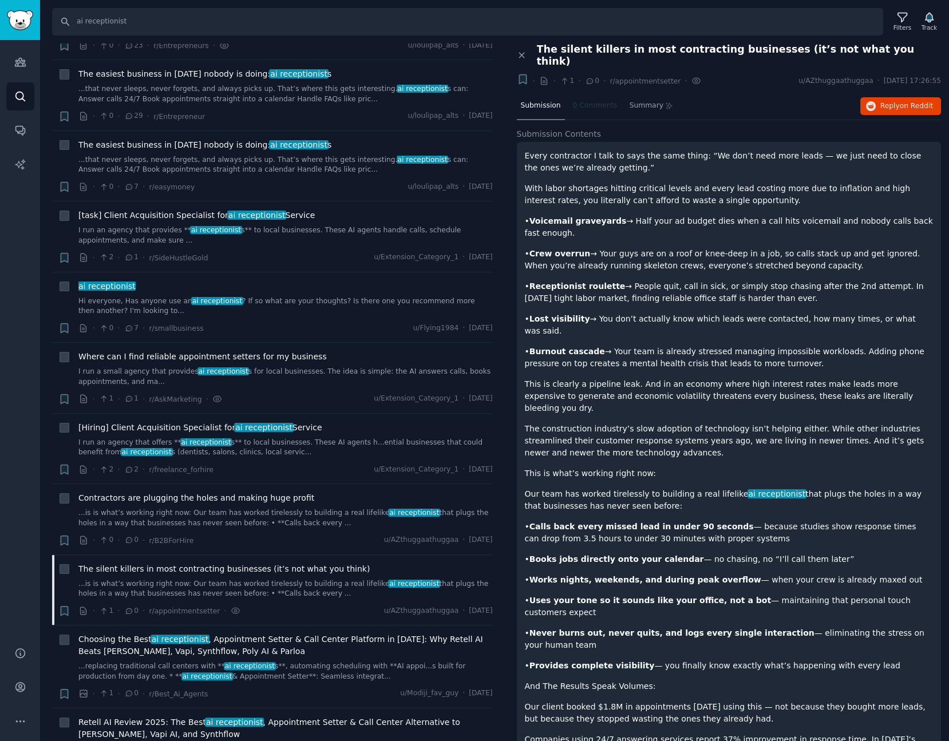
click at [679, 73] on div "+ · · 1 · 0 · r/appointmentsetter ·" at bounding box center [607, 80] width 189 height 15
click at [692, 78] on icon at bounding box center [696, 81] width 8 height 6
click at [691, 75] on icon at bounding box center [696, 81] width 10 height 12
click at [628, 77] on span "r/appointmentsetter" at bounding box center [644, 81] width 71 height 8
click at [636, 77] on span "r/appointmentsetter" at bounding box center [644, 81] width 71 height 8
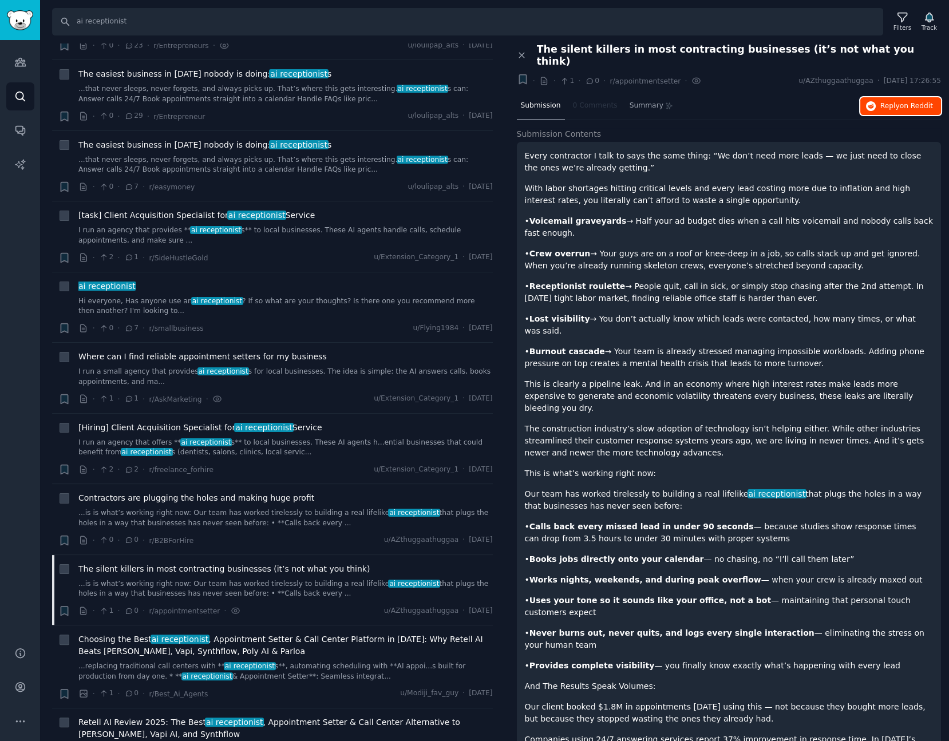
click at [888, 101] on span "Reply on Reddit" at bounding box center [906, 106] width 53 height 10
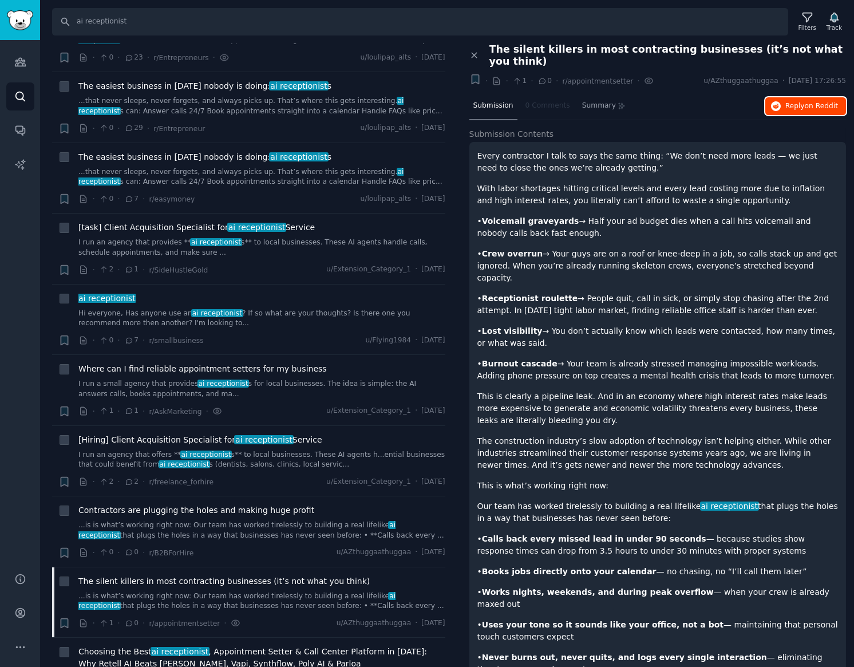
scroll to position [1418, 0]
click at [478, 42] on div "Search ai receptionist Filters Track Results 94 Sort Recent + I built an ai rec…" at bounding box center [447, 333] width 814 height 667
click at [475, 52] on icon at bounding box center [474, 55] width 10 height 10
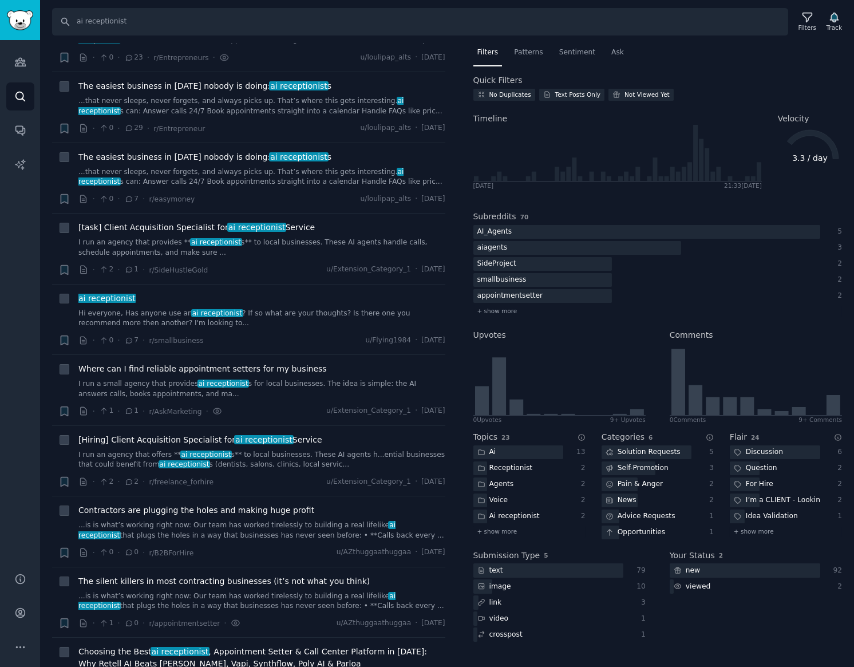
click at [684, 60] on nav "Filters Patterns Sentiment Ask" at bounding box center [657, 54] width 369 height 23
